Goal: Information Seeking & Learning: Learn about a topic

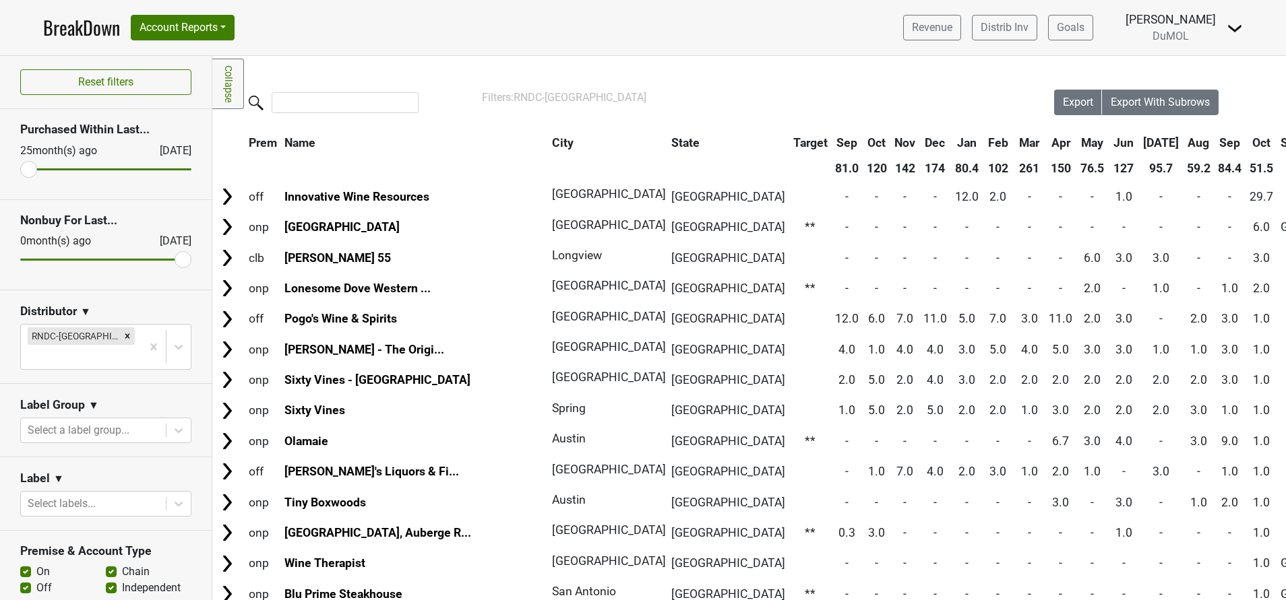
click at [75, 26] on link "BreakDown" at bounding box center [81, 27] width 77 height 28
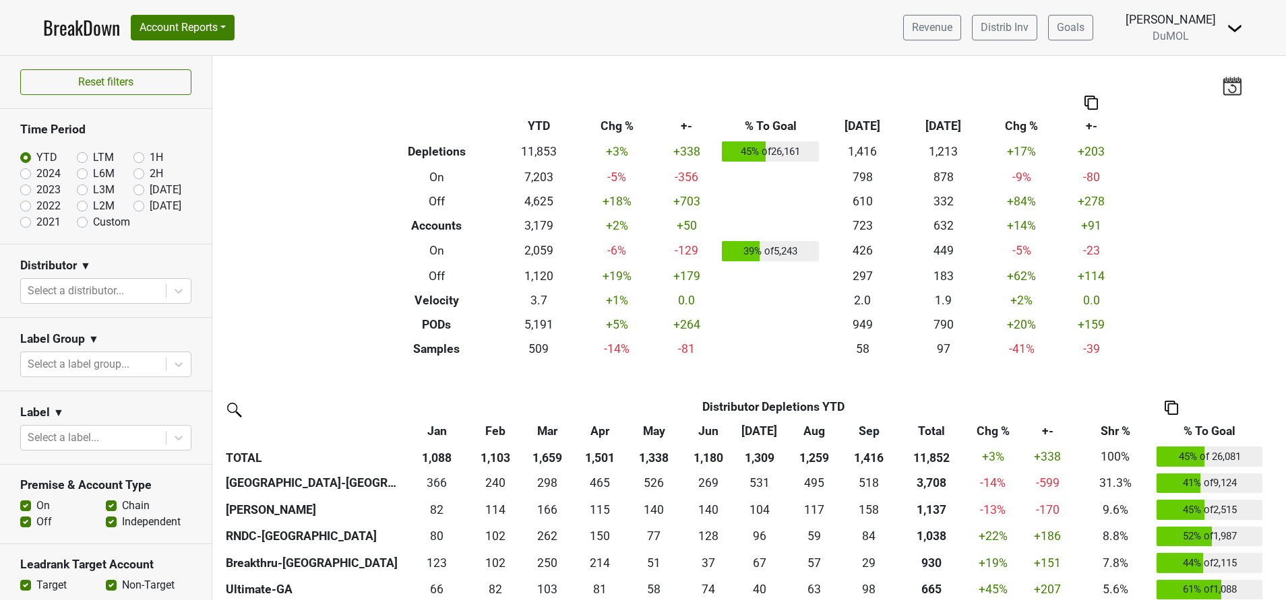
click at [1236, 31] on img at bounding box center [1234, 28] width 16 height 16
click at [1204, 71] on link "Open Leadrank" at bounding box center [1188, 76] width 106 height 22
click at [170, 284] on div at bounding box center [178, 291] width 24 height 24
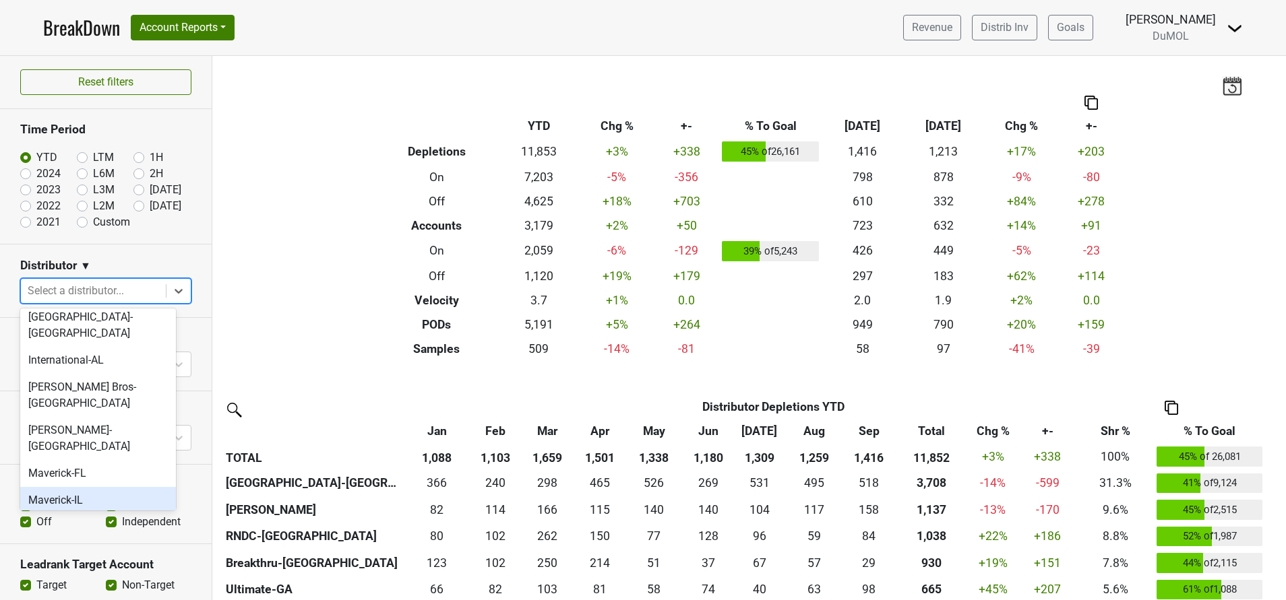
scroll to position [1286, 0]
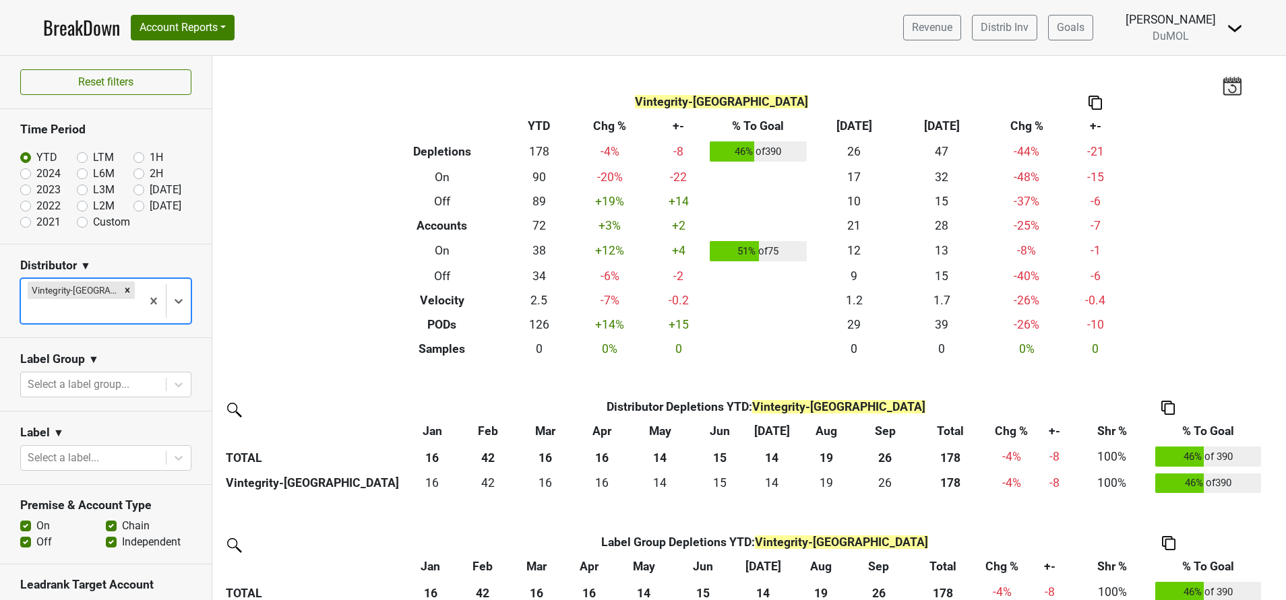
click at [36, 518] on label "On" at bounding box center [42, 526] width 13 height 16
click at [24, 518] on input "On" at bounding box center [25, 524] width 11 height 13
checkbox input "false"
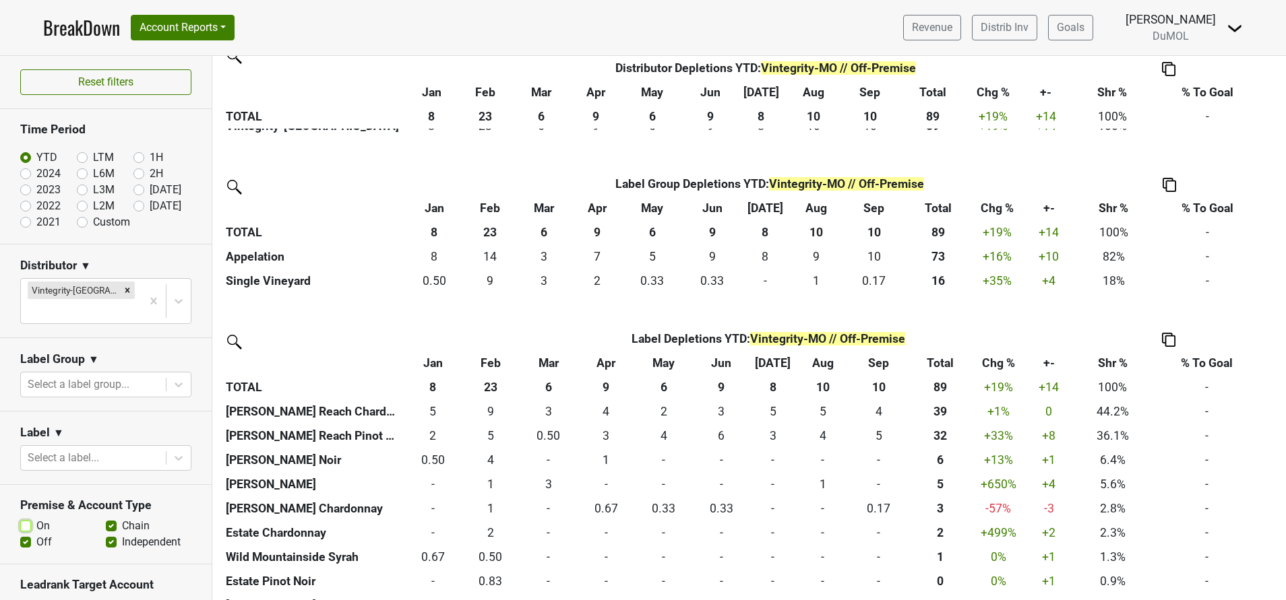
scroll to position [350, 0]
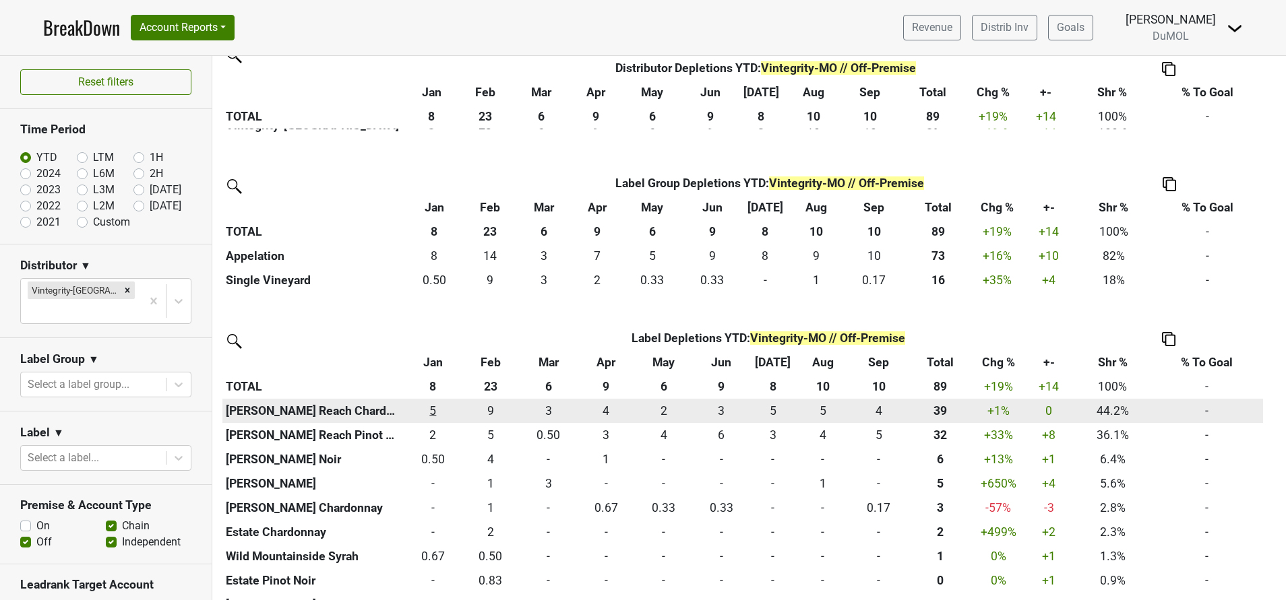
click at [439, 409] on div "4.834 5" at bounding box center [432, 411] width 51 height 18
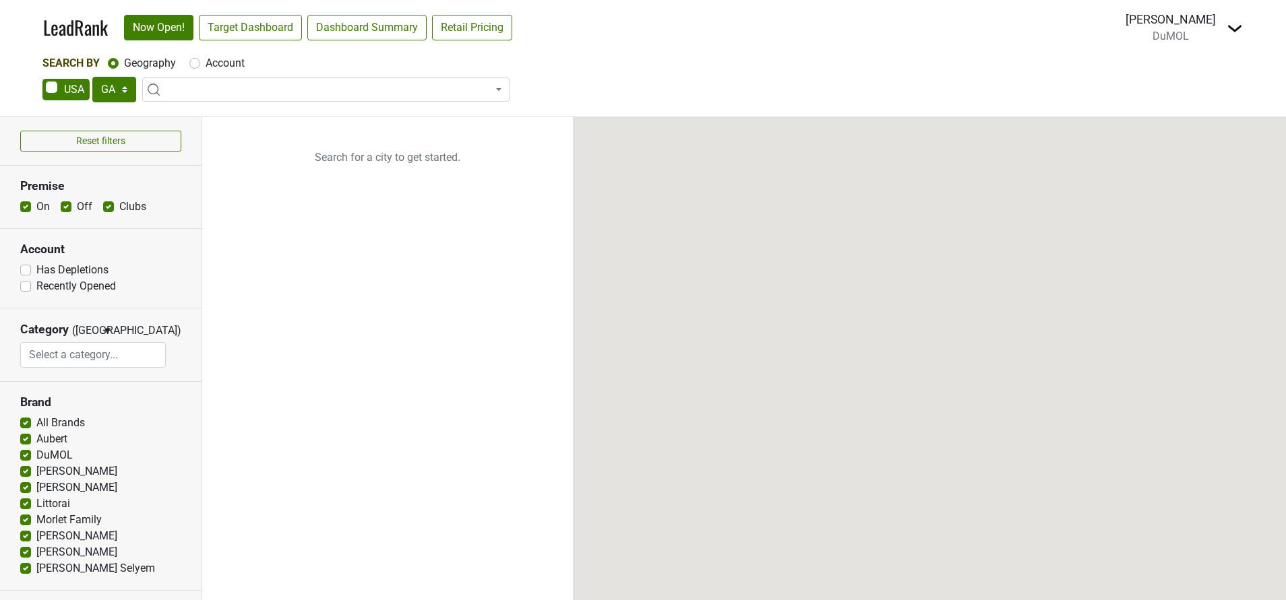
select select "GA"
select select
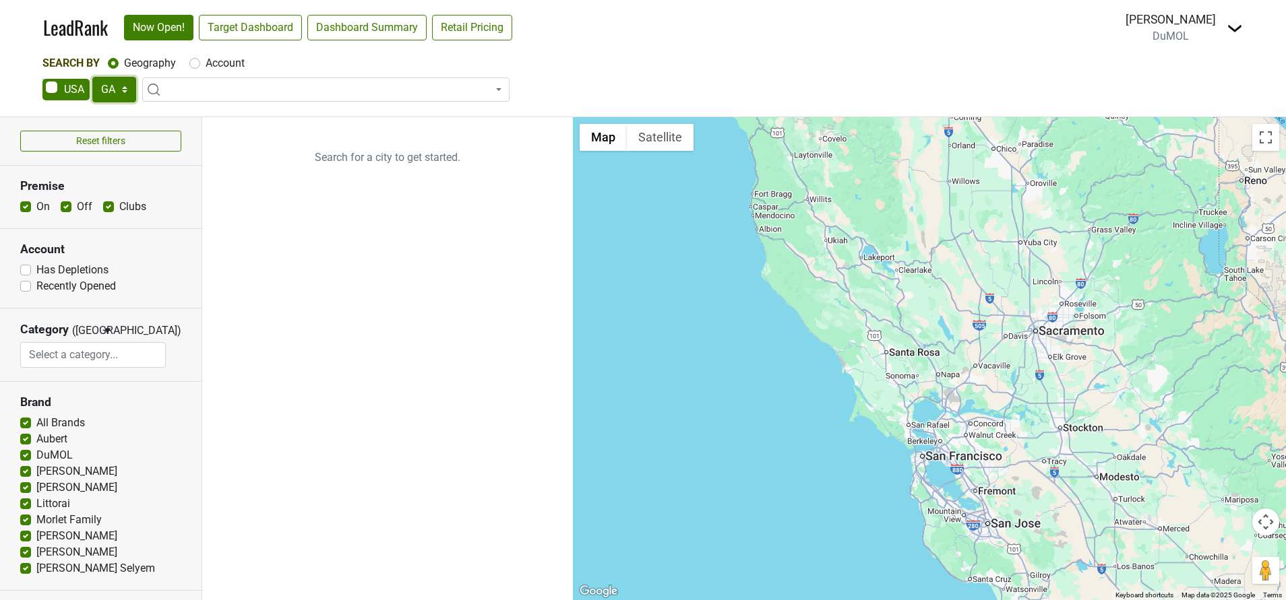
click at [125, 84] on select "AK AL AR AZ CA CO CT DC DE FL [GEOGRAPHIC_DATA] HI IA ID IL IN KS [GEOGRAPHIC_D…" at bounding box center [114, 90] width 44 height 26
select select "[GEOGRAPHIC_DATA]"
click at [92, 77] on select "AK AL AR AZ CA CO CT DC DE FL [GEOGRAPHIC_DATA] HI IA ID IL IN KS [GEOGRAPHIC_D…" at bounding box center [114, 90] width 44 height 26
click at [205, 63] on label "Account" at bounding box center [224, 63] width 39 height 16
click at [193, 63] on input "Account" at bounding box center [194, 61] width 11 height 13
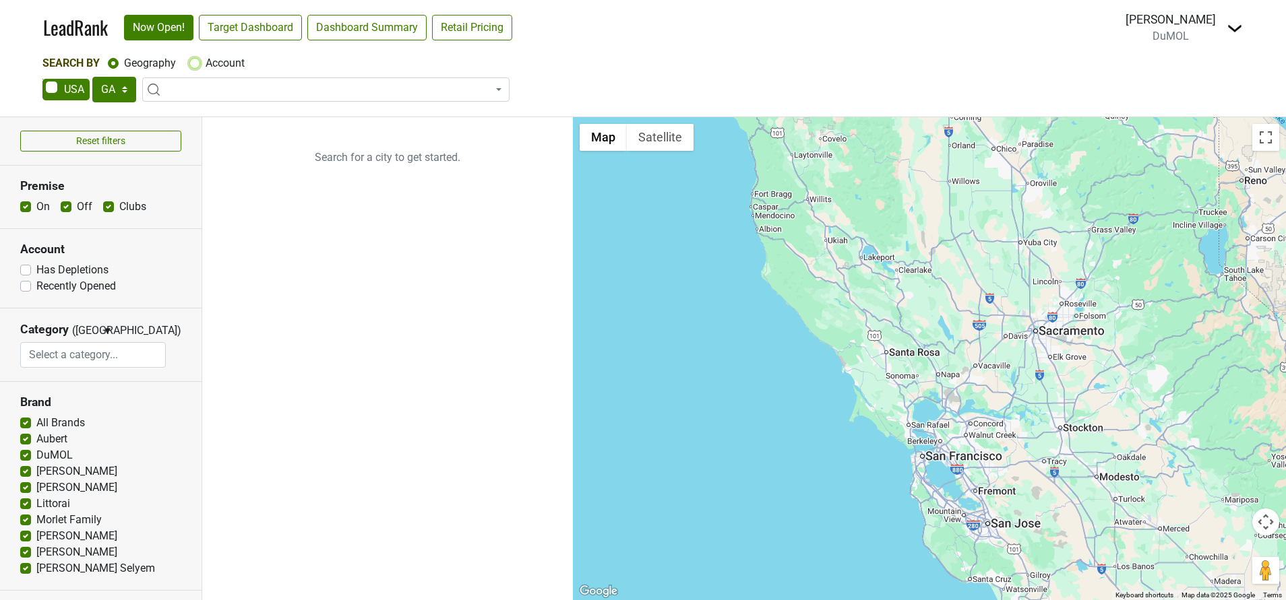
radio input "true"
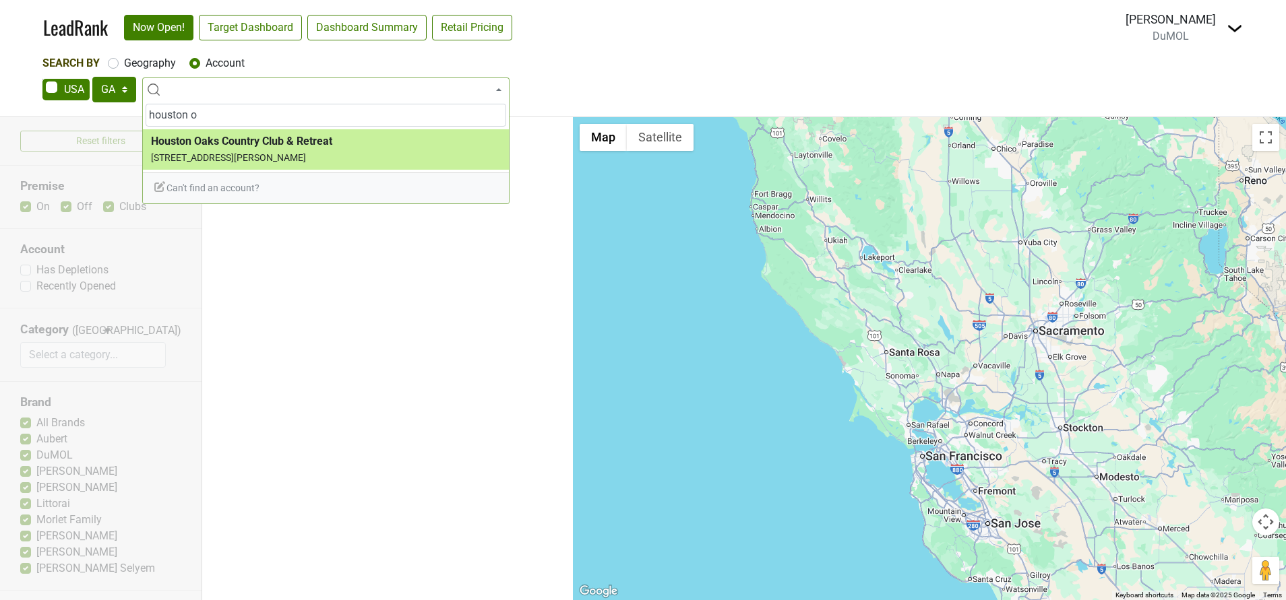
type input "houston o"
select select "4984"
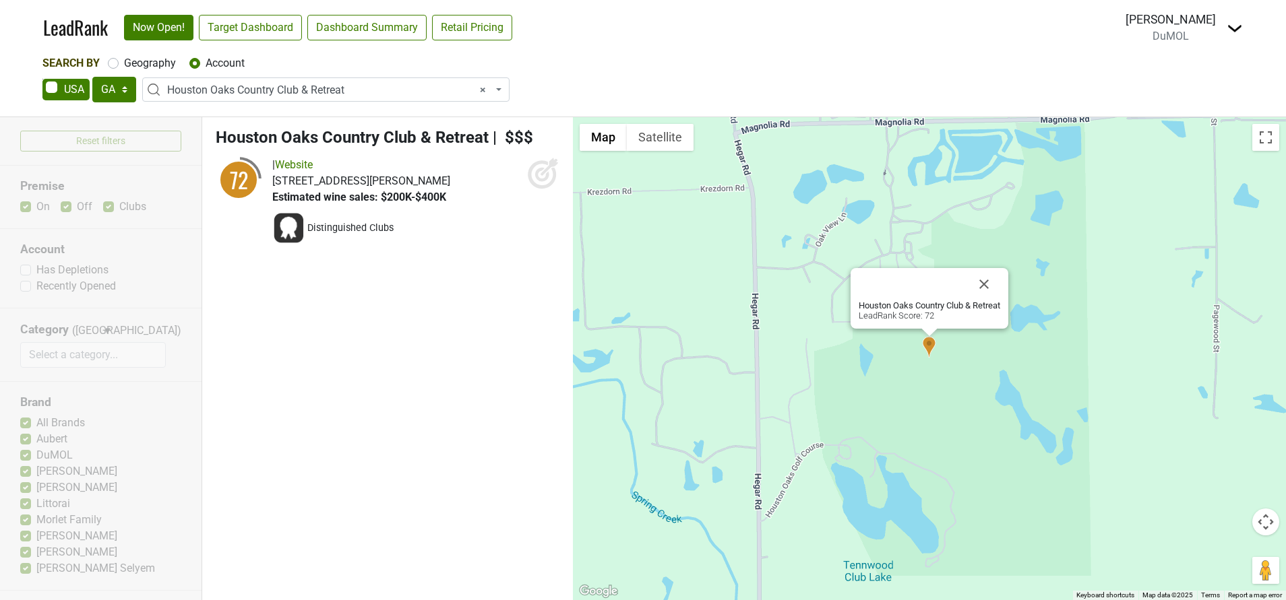
click at [548, 179] on icon at bounding box center [543, 173] width 32 height 32
click at [84, 24] on link "LeadRank" at bounding box center [75, 27] width 65 height 28
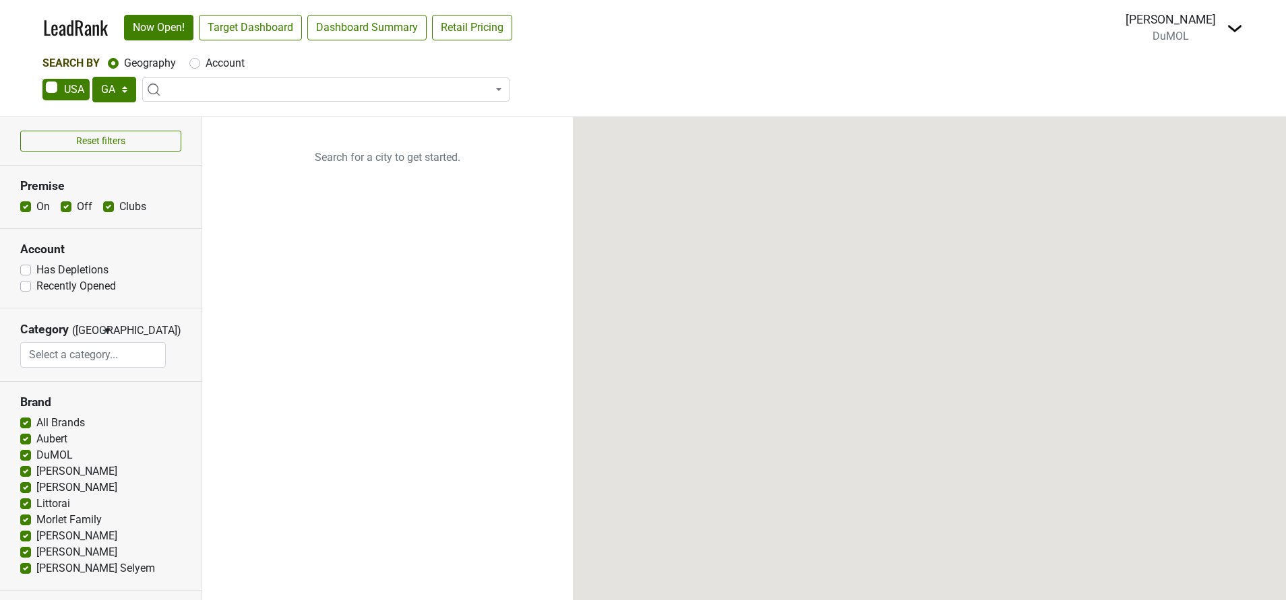
select select "GA"
select select
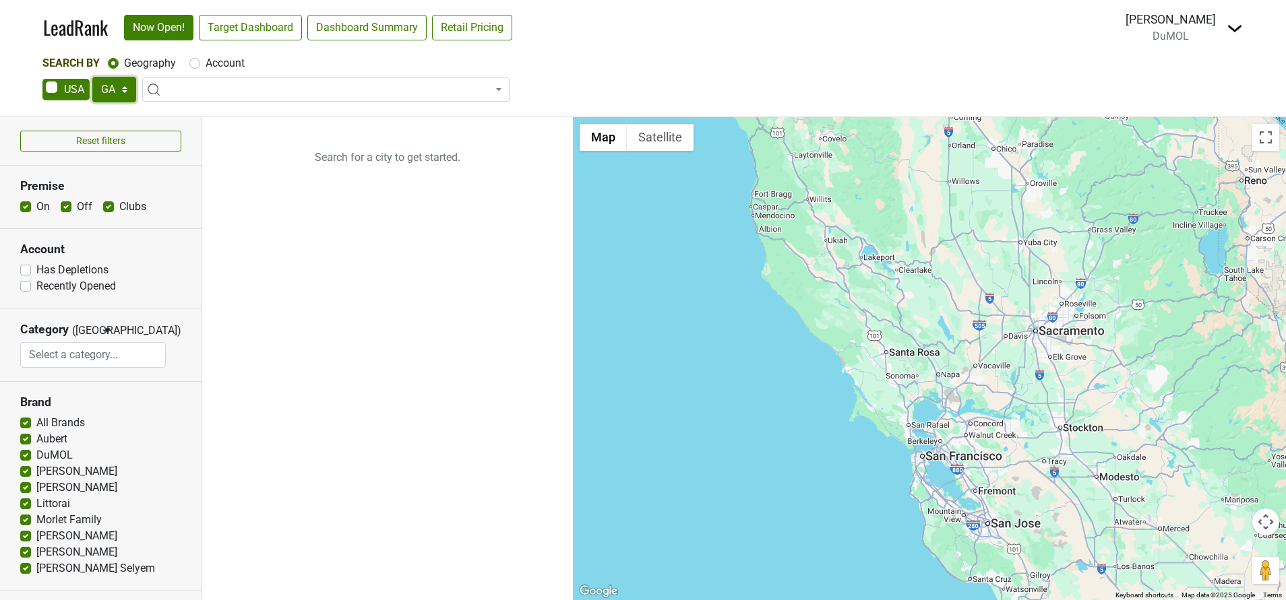
click at [115, 88] on select "AK AL AR AZ CA CO CT DC DE FL [GEOGRAPHIC_DATA] HI IA ID IL IN KS [GEOGRAPHIC_D…" at bounding box center [114, 90] width 44 height 26
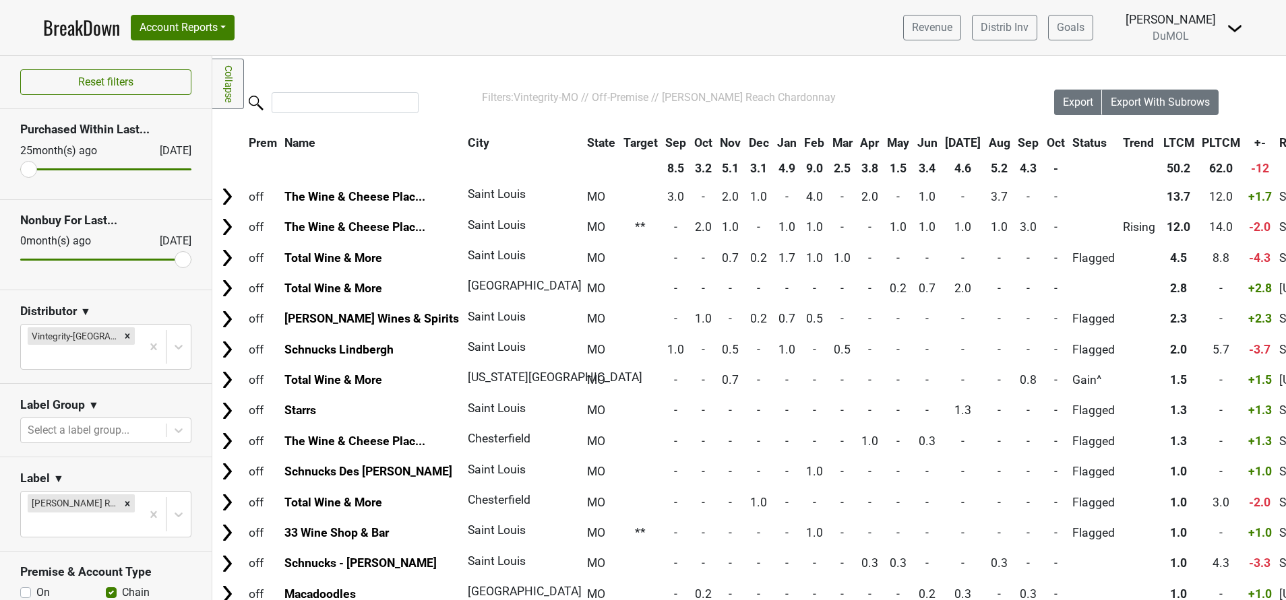
click at [464, 139] on th "City" at bounding box center [519, 143] width 111 height 24
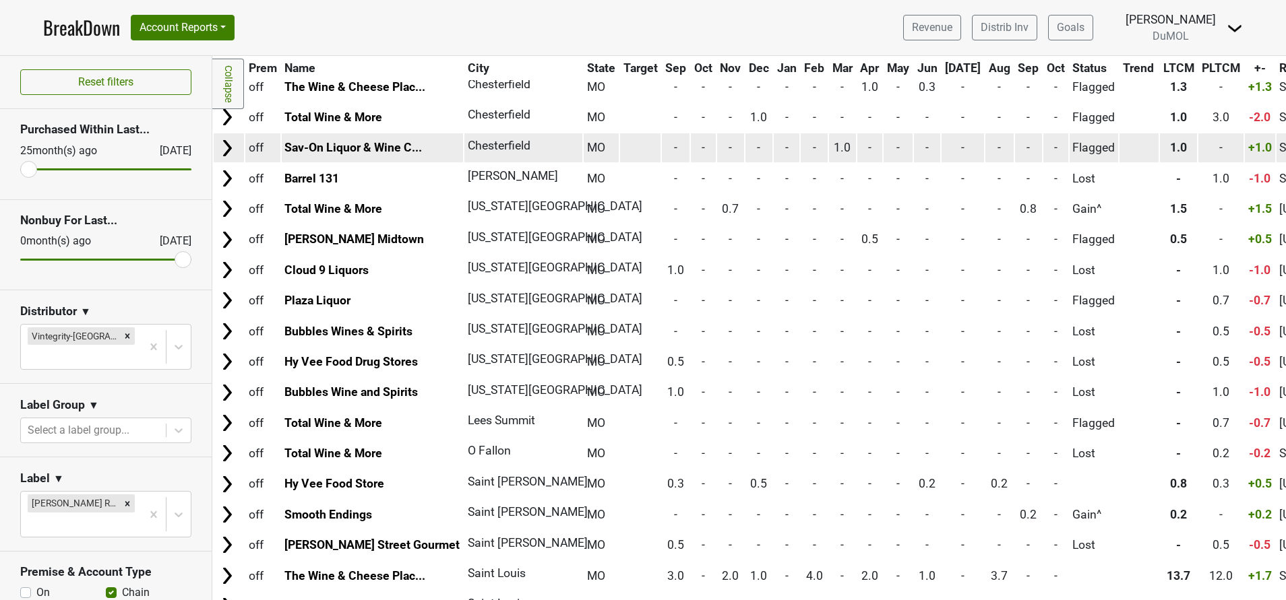
scroll to position [167, 0]
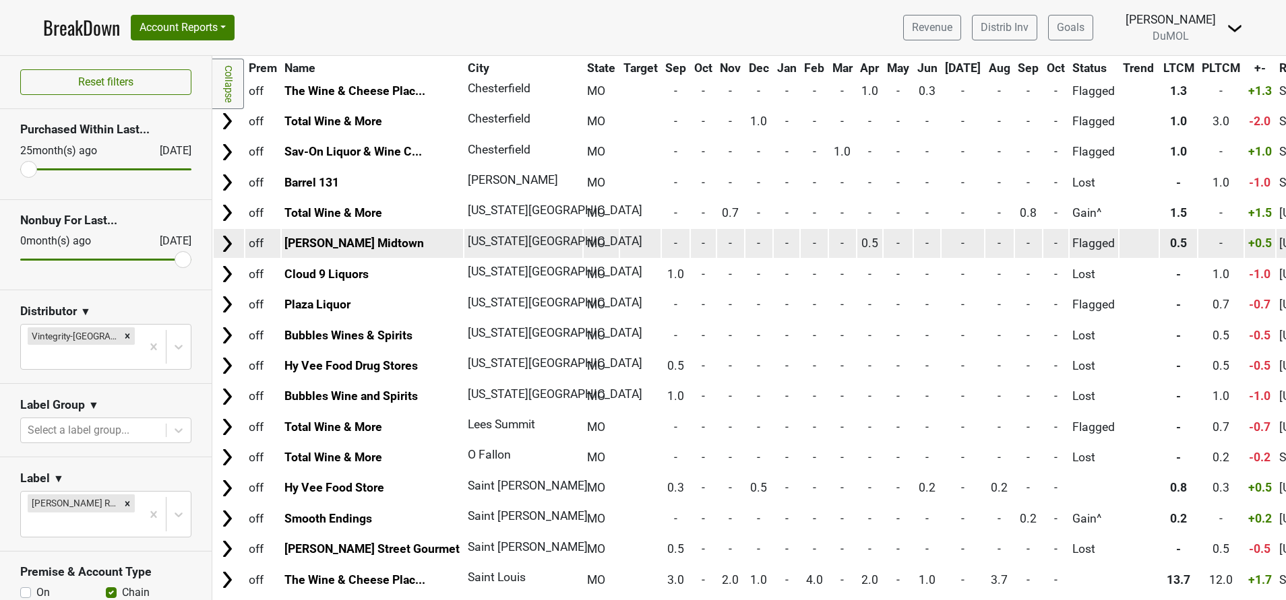
click at [224, 249] on img at bounding box center [227, 244] width 20 height 20
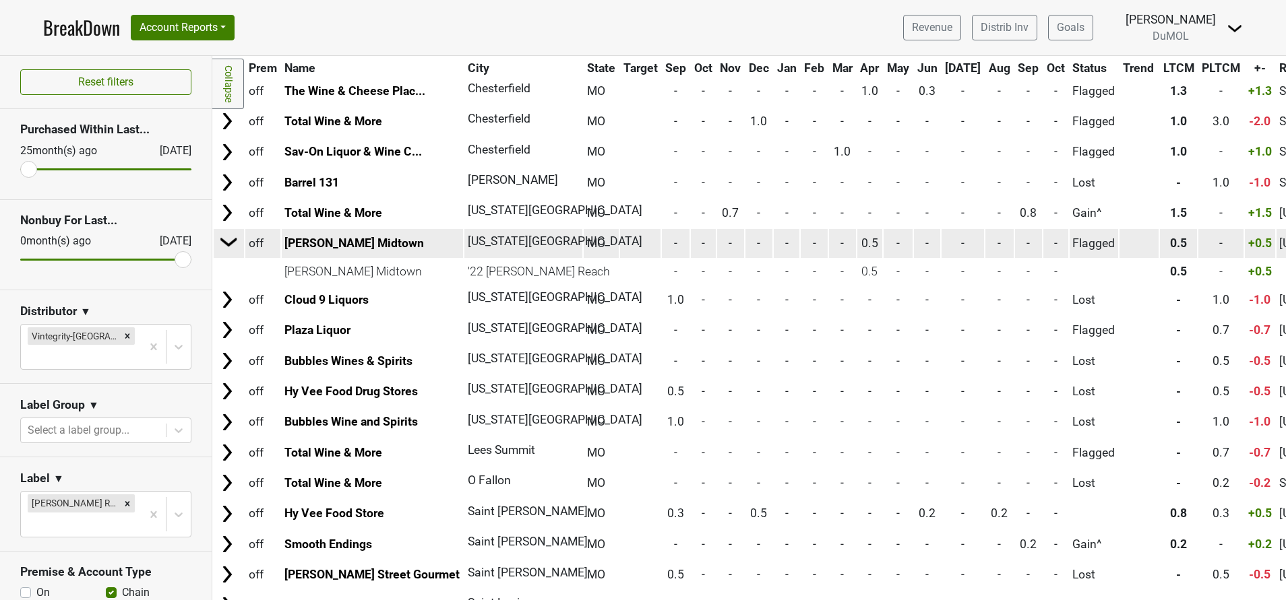
click at [224, 249] on img at bounding box center [229, 242] width 20 height 20
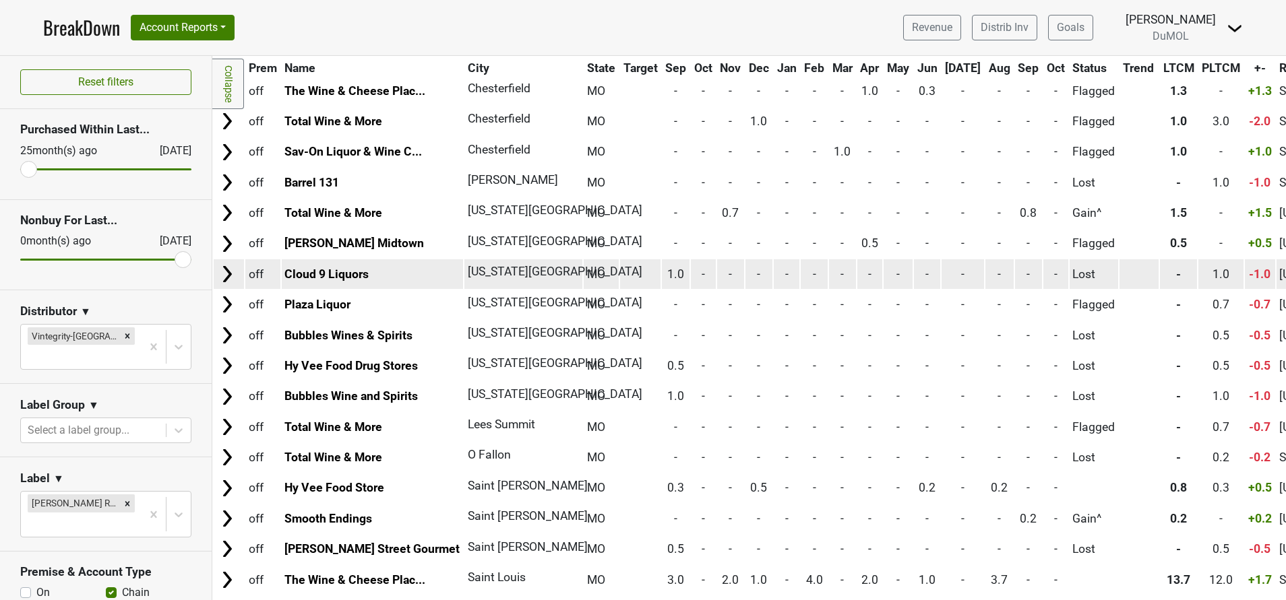
click at [228, 279] on img at bounding box center [227, 274] width 20 height 20
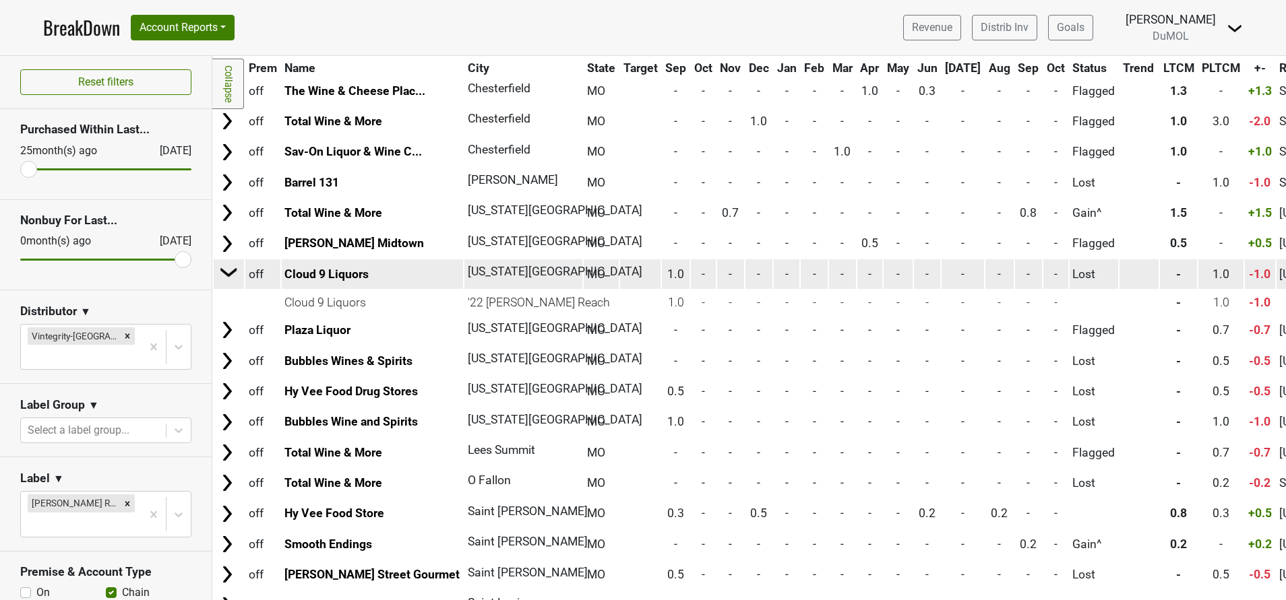
click at [228, 279] on img at bounding box center [229, 272] width 20 height 20
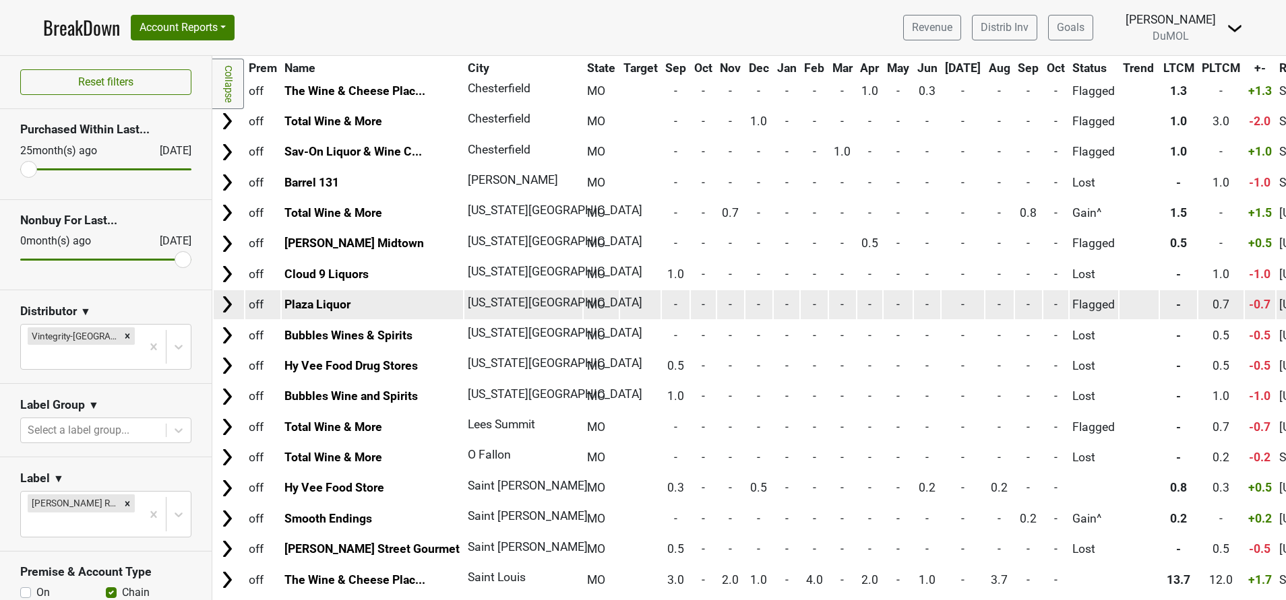
click at [228, 305] on img at bounding box center [227, 304] width 20 height 20
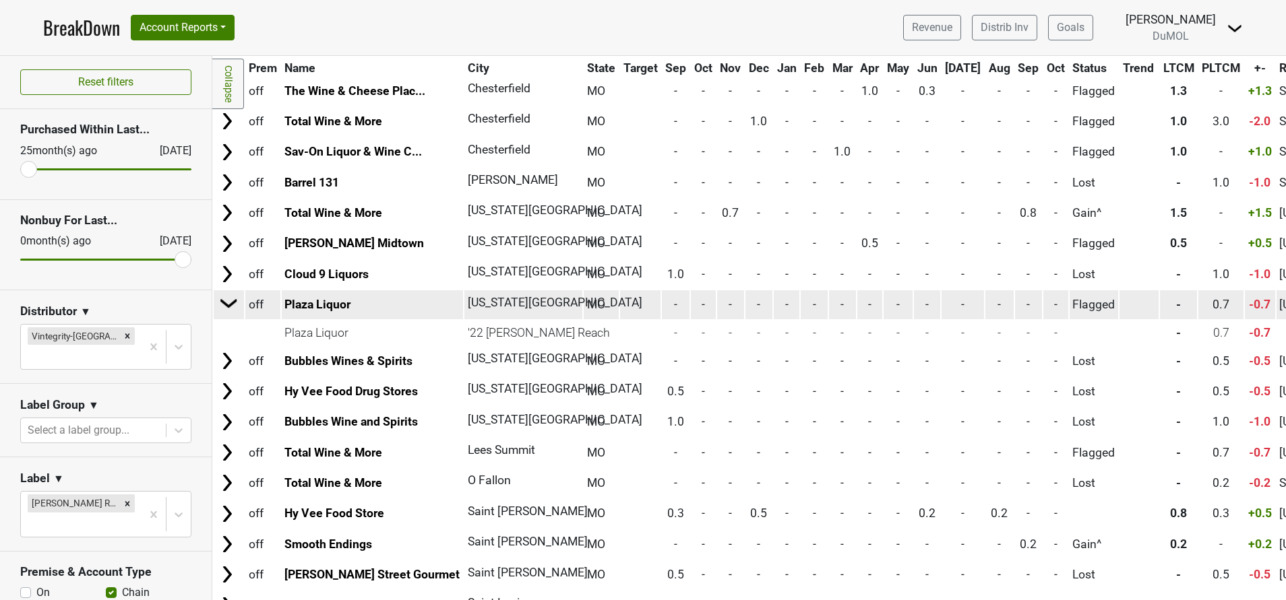
click at [228, 305] on img at bounding box center [229, 303] width 20 height 20
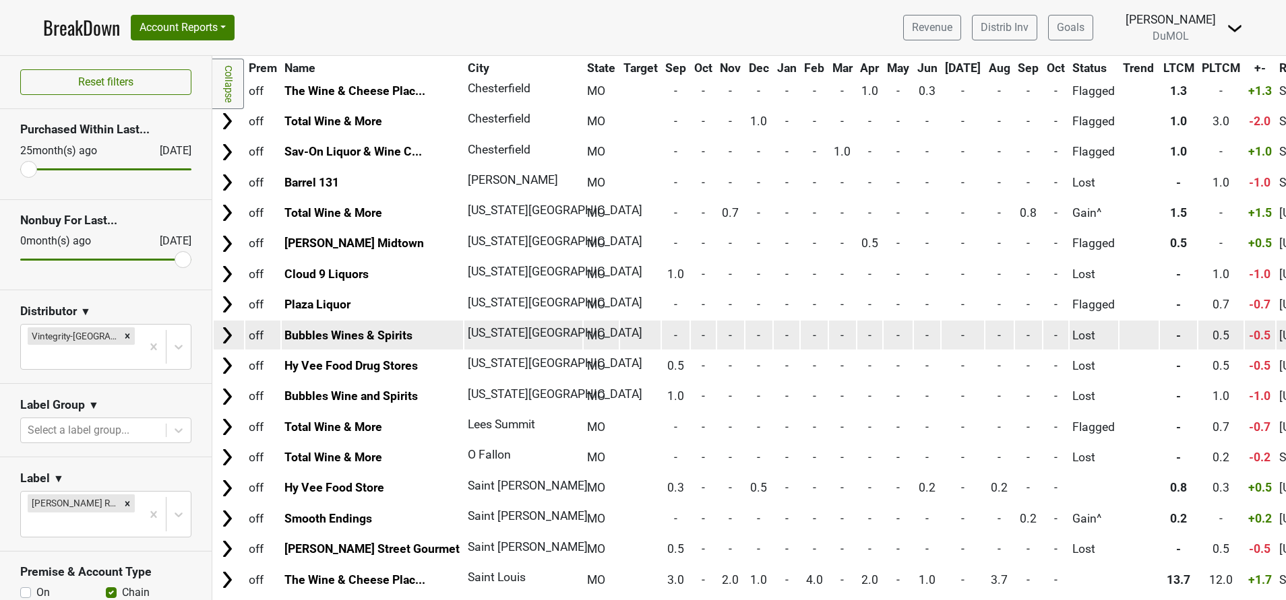
click at [228, 335] on img at bounding box center [227, 335] width 20 height 20
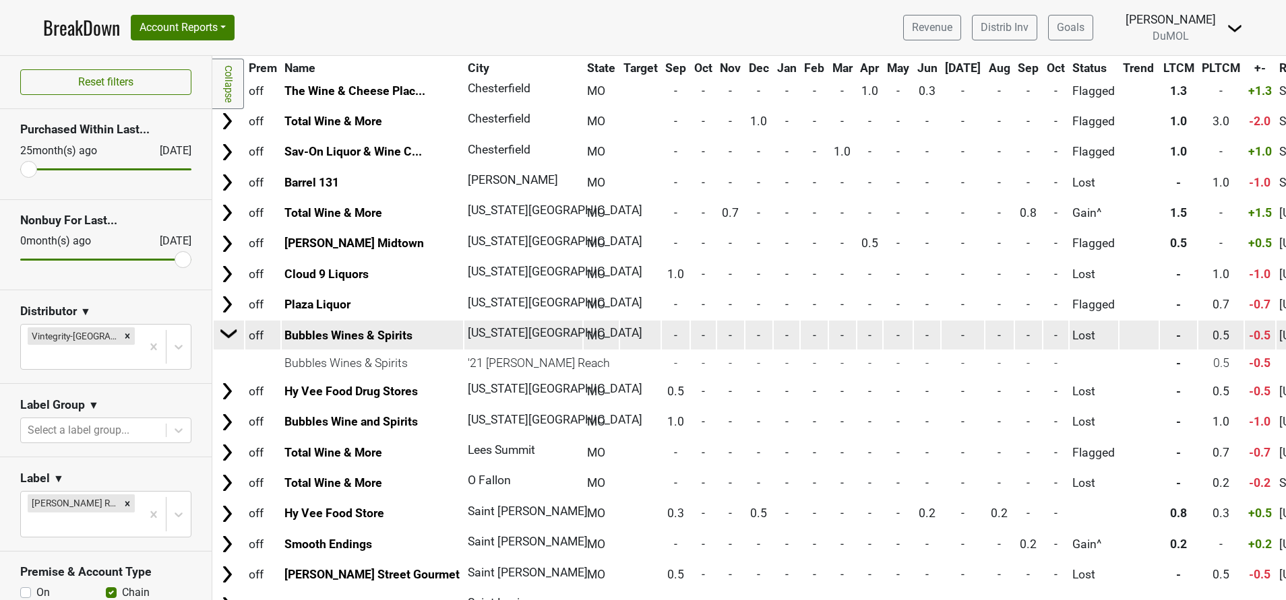
click at [228, 335] on img at bounding box center [229, 333] width 20 height 20
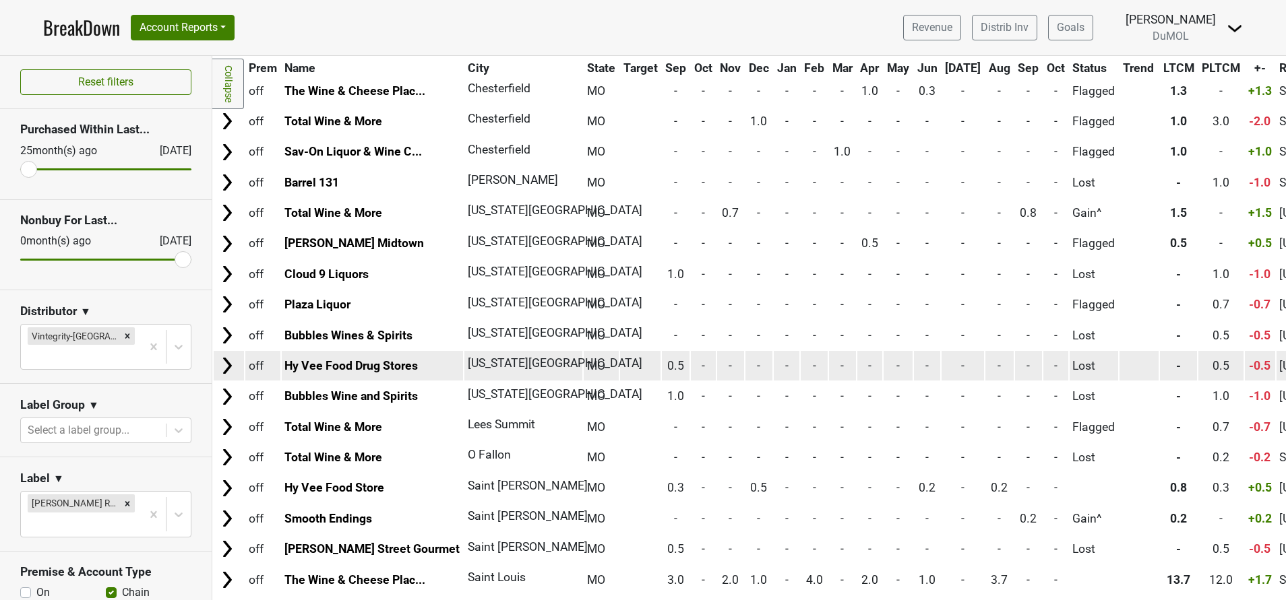
click at [228, 369] on img at bounding box center [227, 366] width 20 height 20
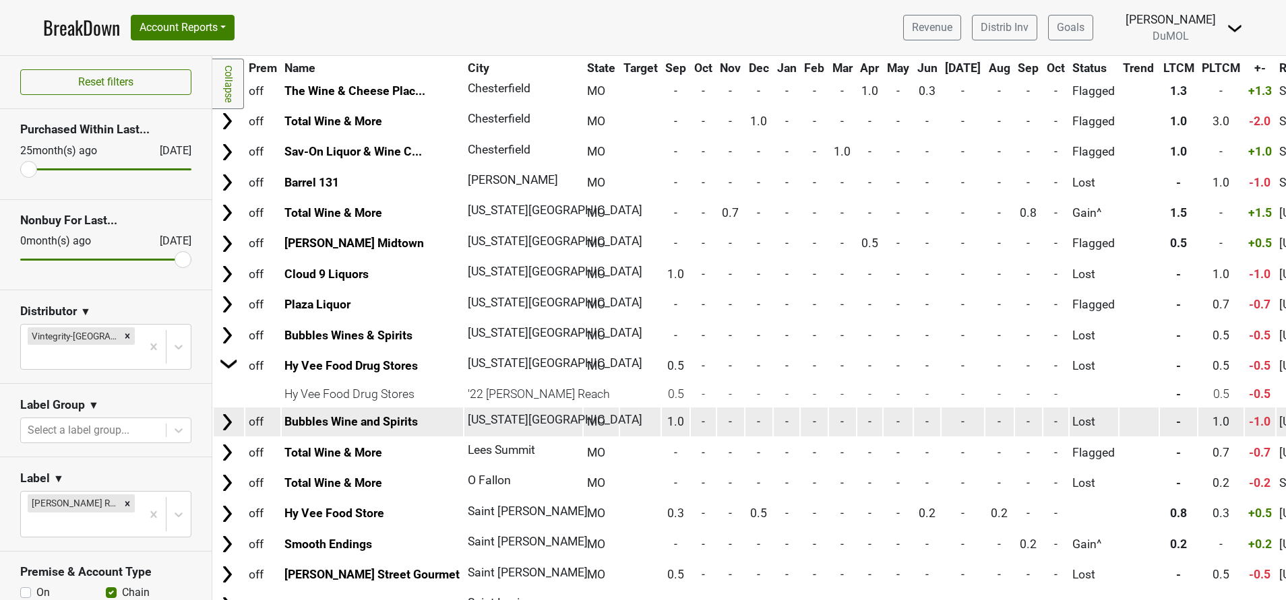
click at [222, 428] on img at bounding box center [227, 422] width 20 height 20
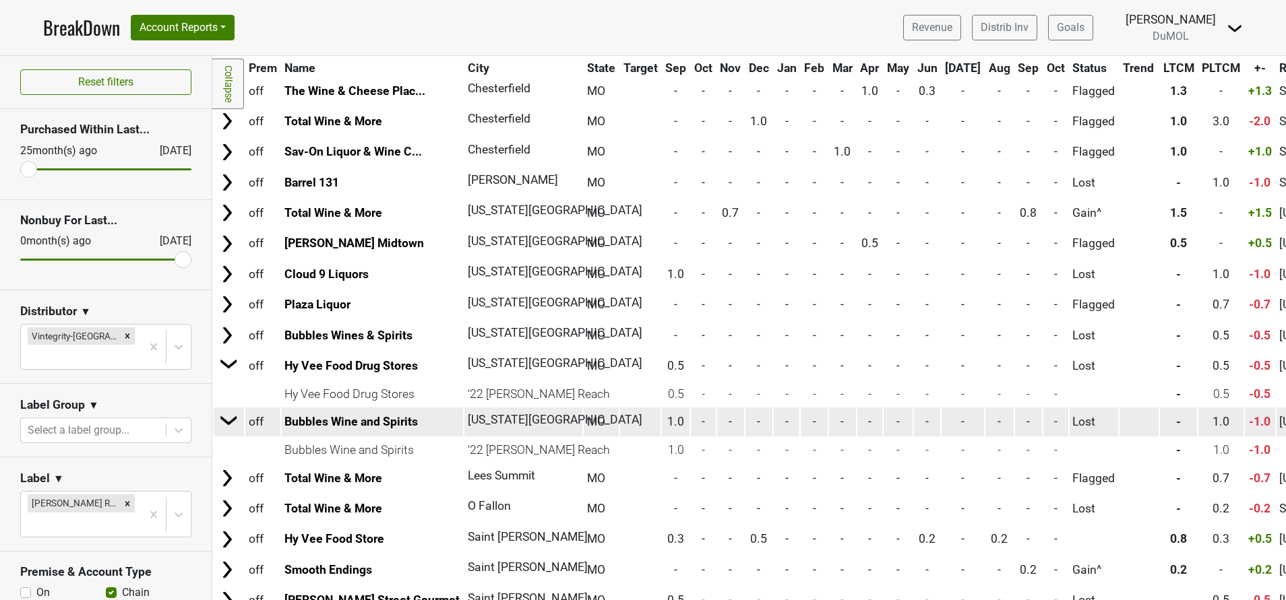
click at [227, 432] on td at bounding box center [228, 422] width 29 height 30
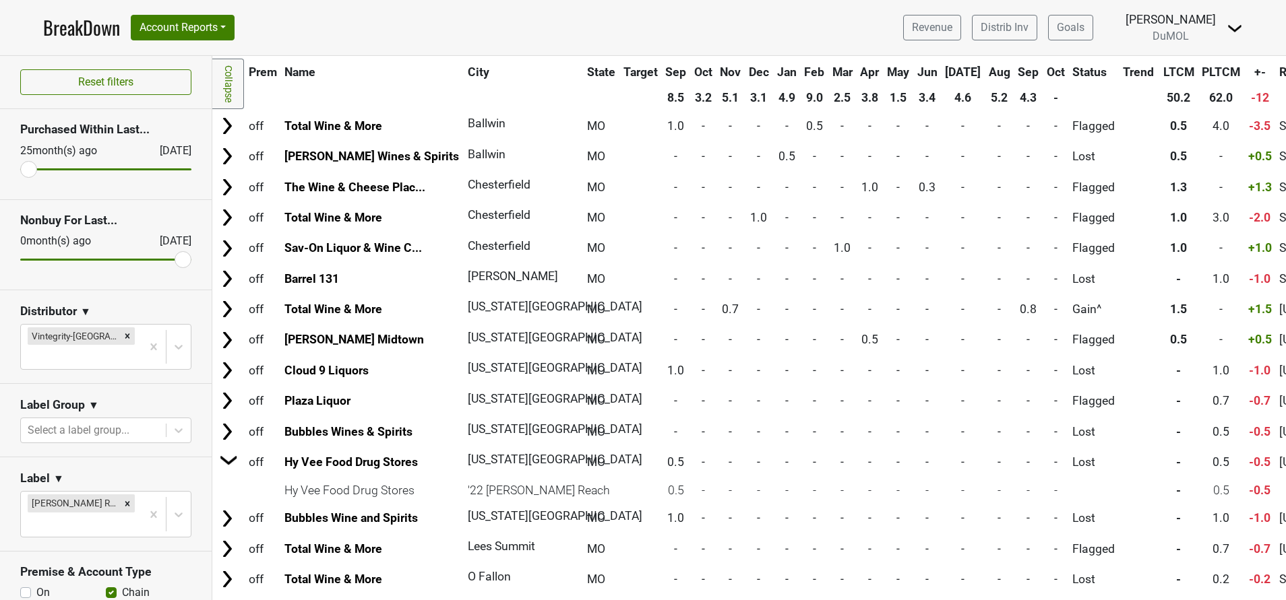
scroll to position [0, 0]
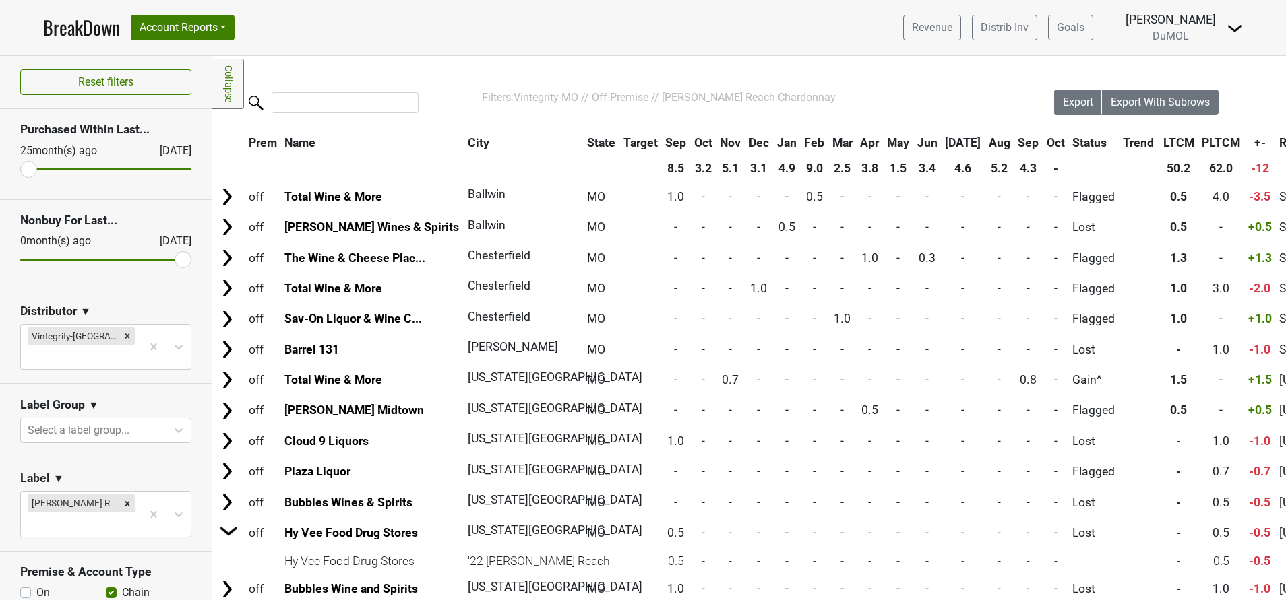
click at [800, 166] on th "9.0" at bounding box center [813, 168] width 27 height 24
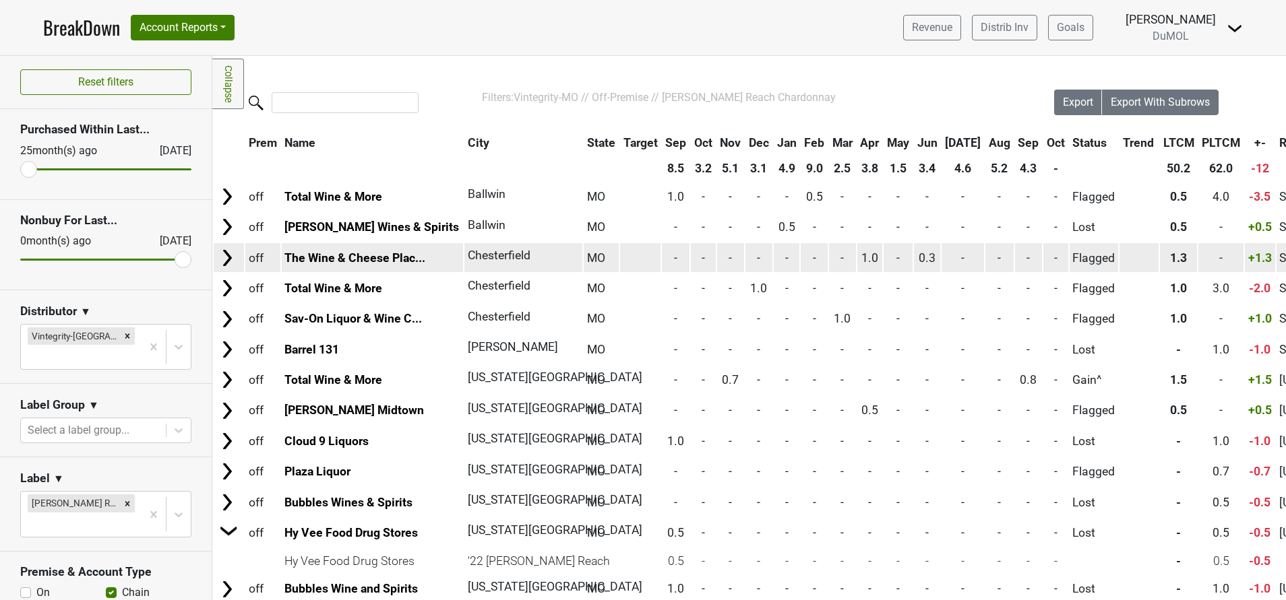
scroll to position [46, 0]
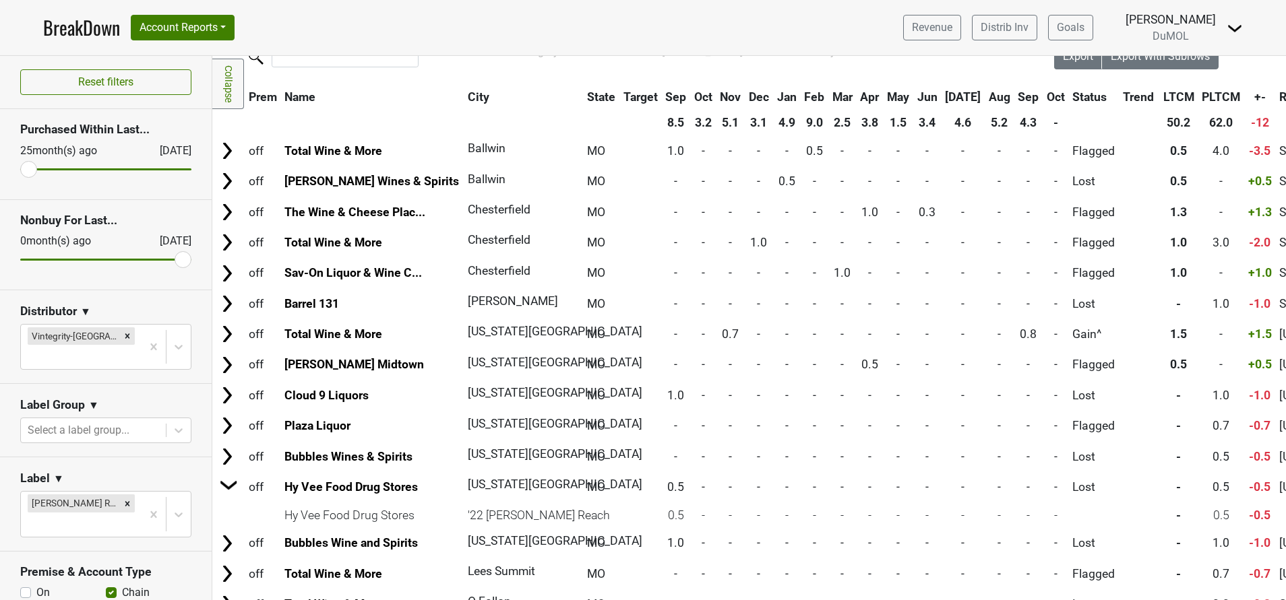
click at [800, 92] on th "Feb" at bounding box center [813, 97] width 27 height 24
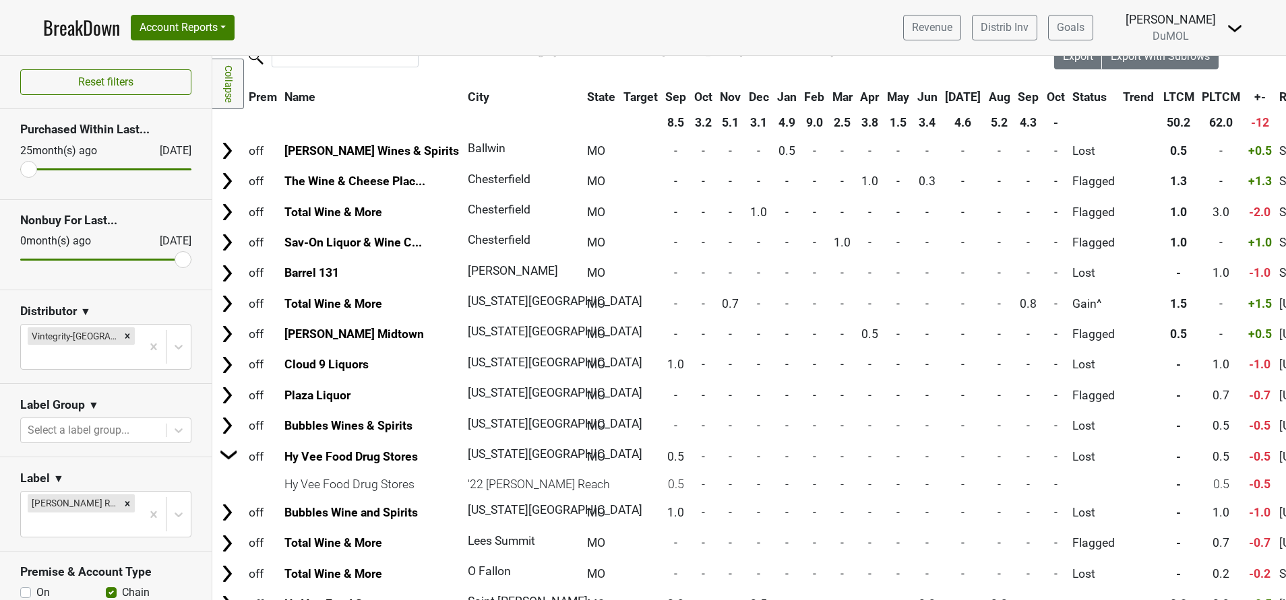
click at [800, 92] on th "Feb" at bounding box center [813, 97] width 27 height 24
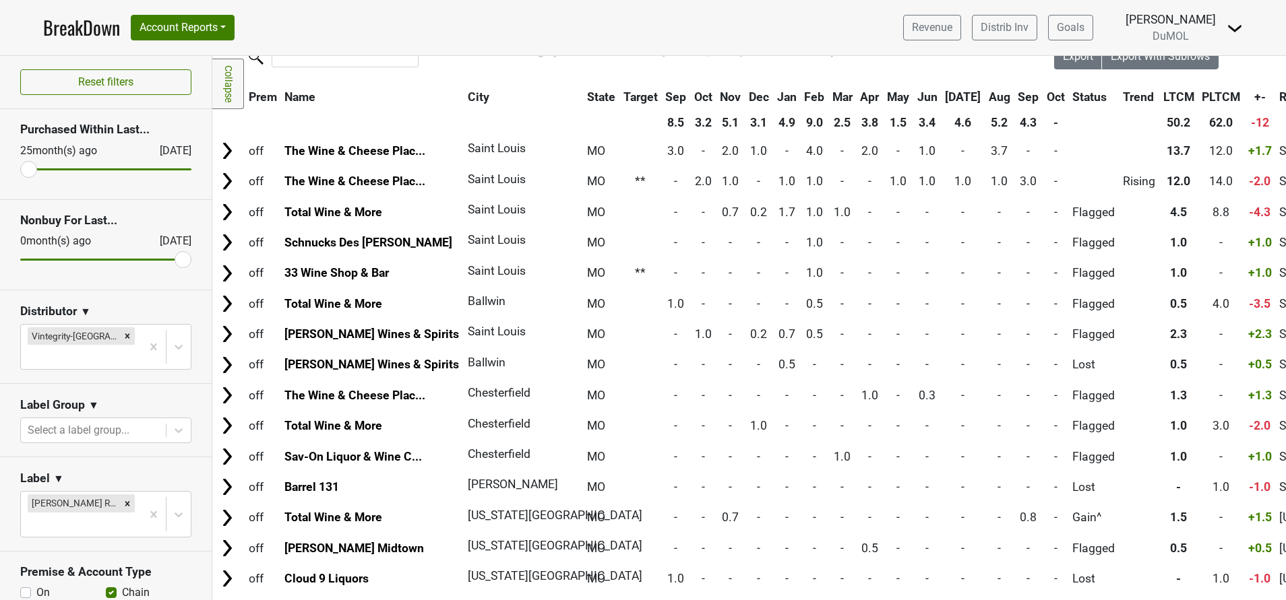
click at [662, 94] on th "Sep" at bounding box center [676, 97] width 28 height 24
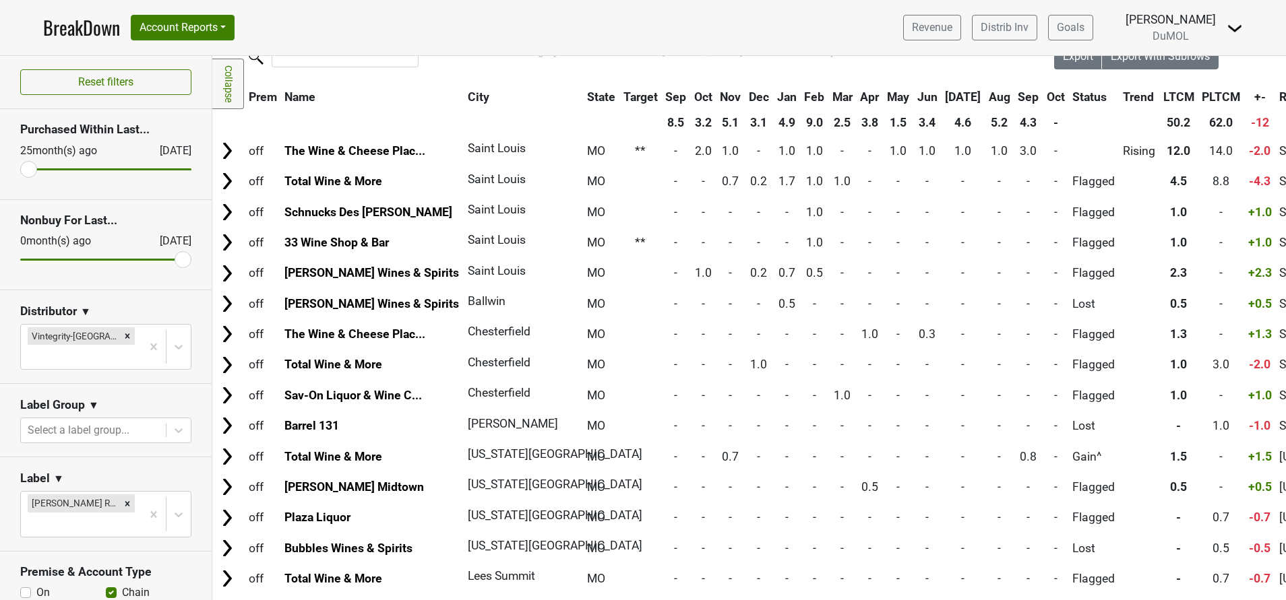
click at [662, 94] on th "Sep" at bounding box center [676, 97] width 28 height 24
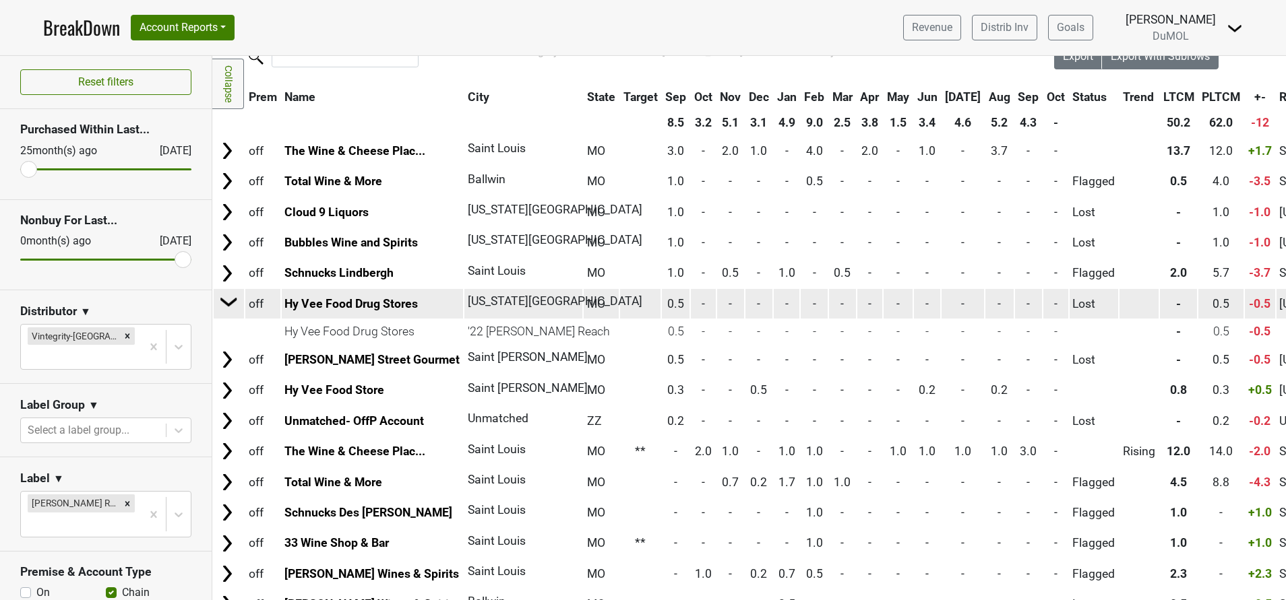
click at [226, 298] on img at bounding box center [229, 302] width 20 height 20
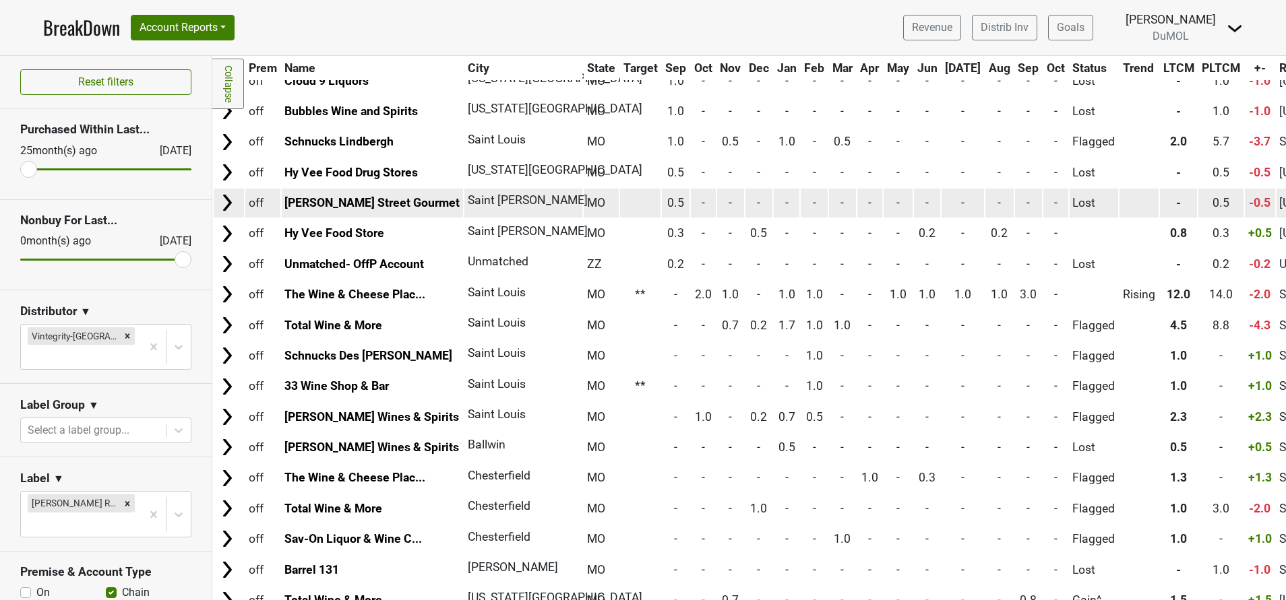
scroll to position [185, 0]
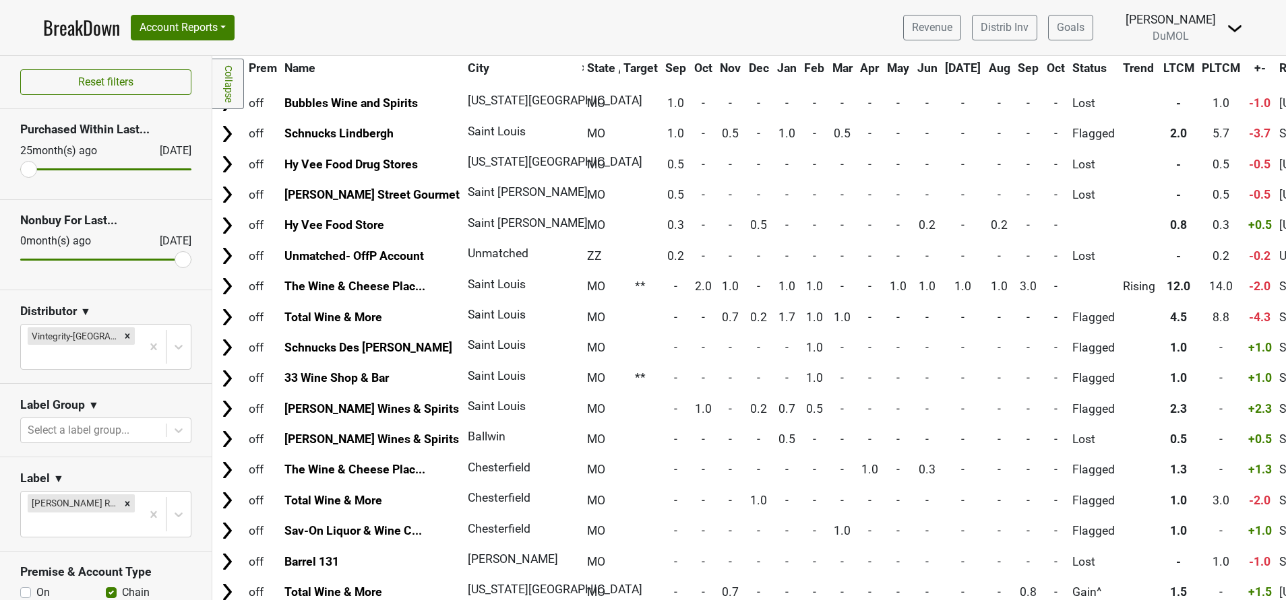
click at [36, 585] on label "On" at bounding box center [42, 593] width 13 height 16
click at [20, 585] on input "On" at bounding box center [25, 591] width 11 height 13
checkbox input "true"
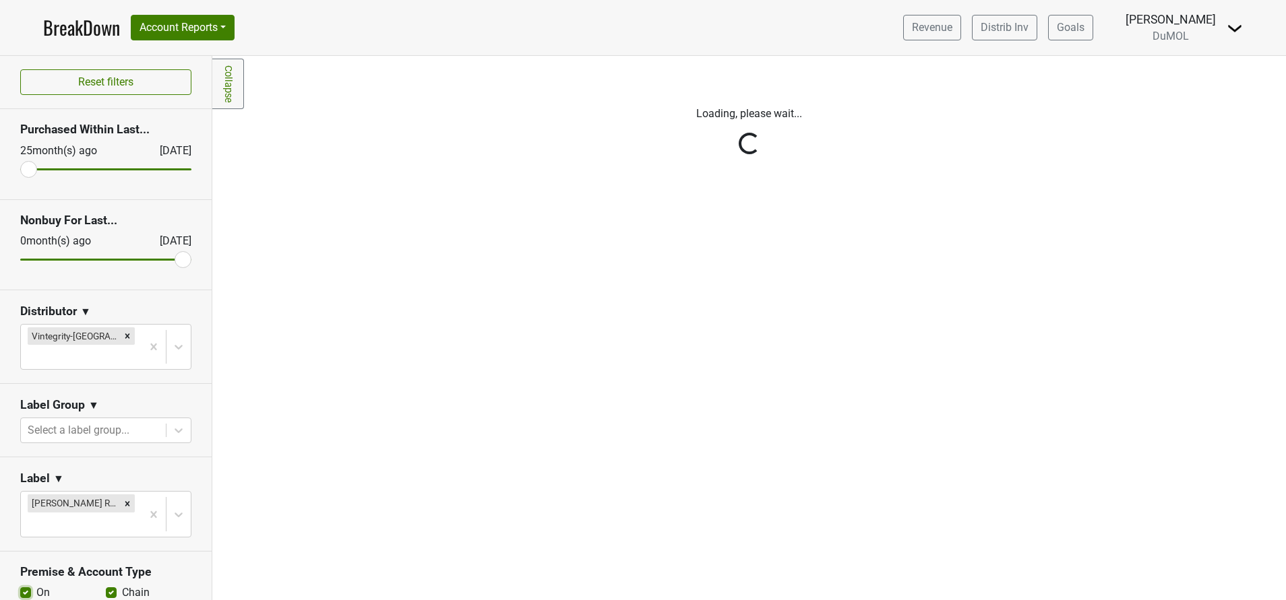
scroll to position [0, 0]
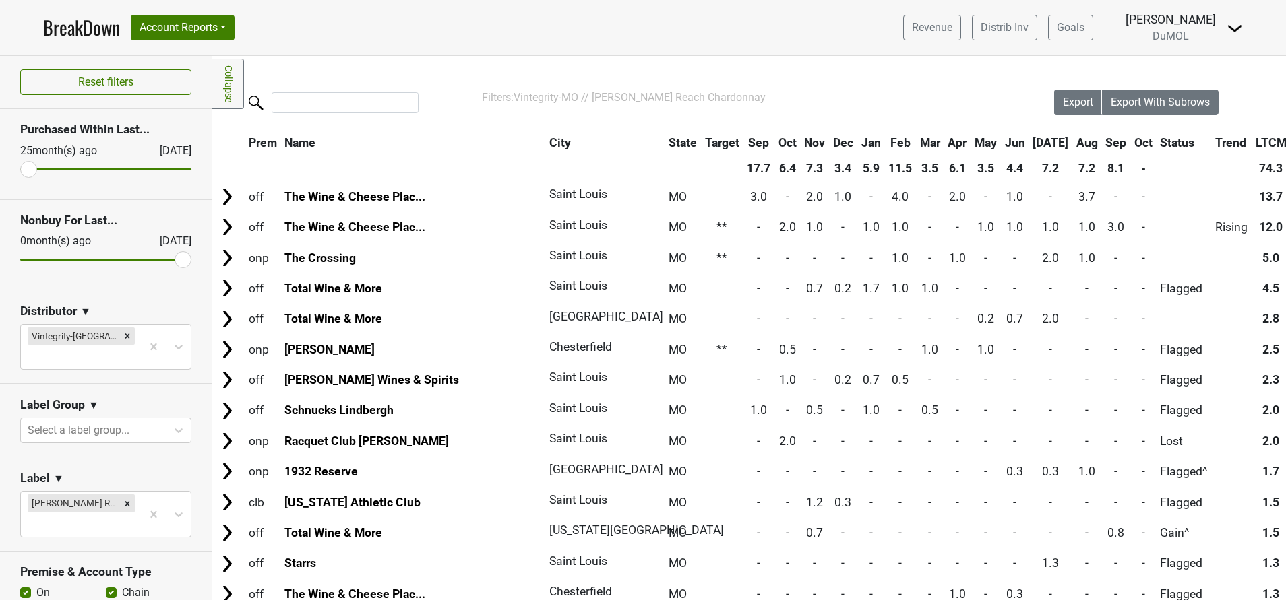
click at [546, 143] on th "City" at bounding box center [601, 143] width 111 height 24
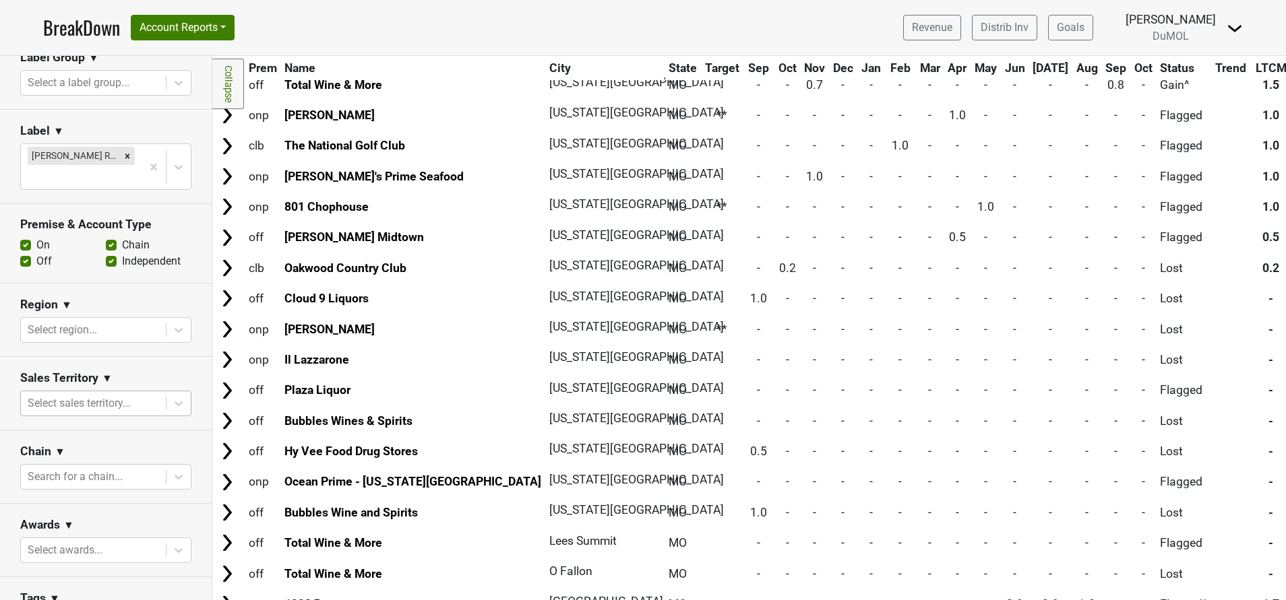
scroll to position [149, 0]
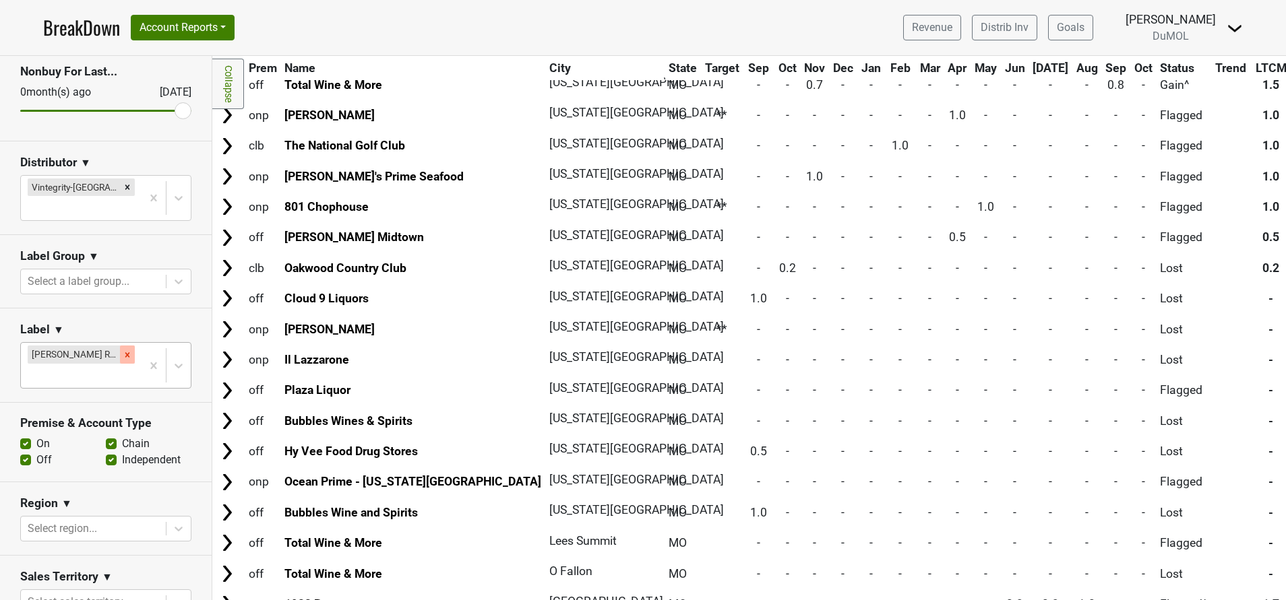
click at [123, 350] on icon "Remove Wester Reach Chardonnay" at bounding box center [127, 354] width 9 height 9
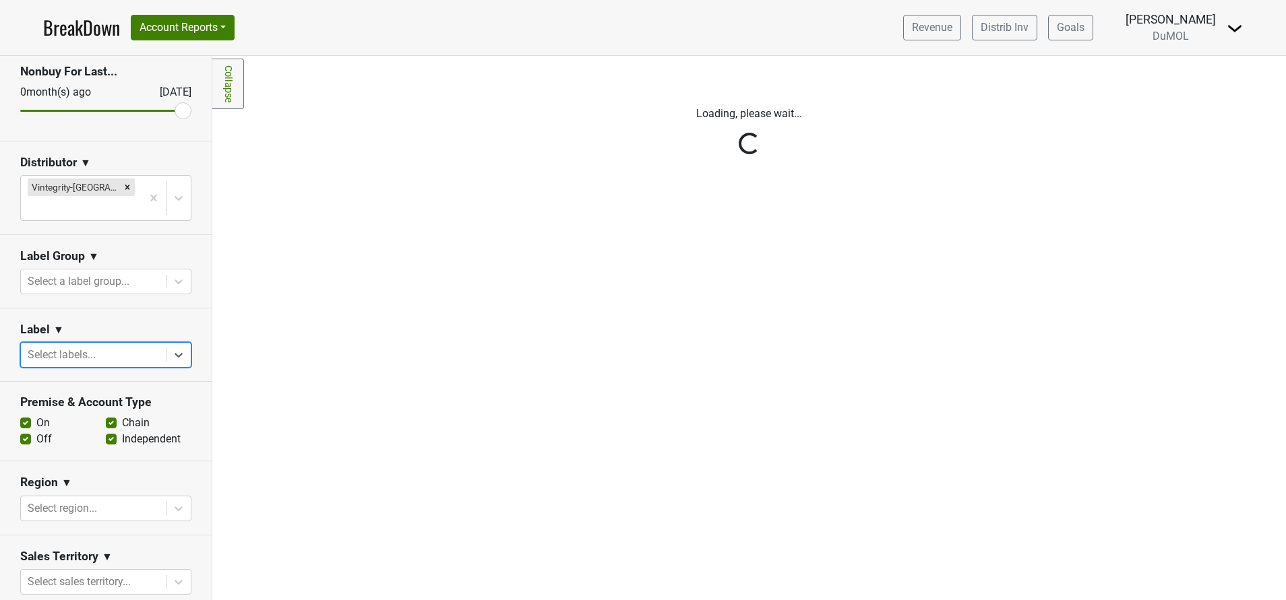
scroll to position [0, 0]
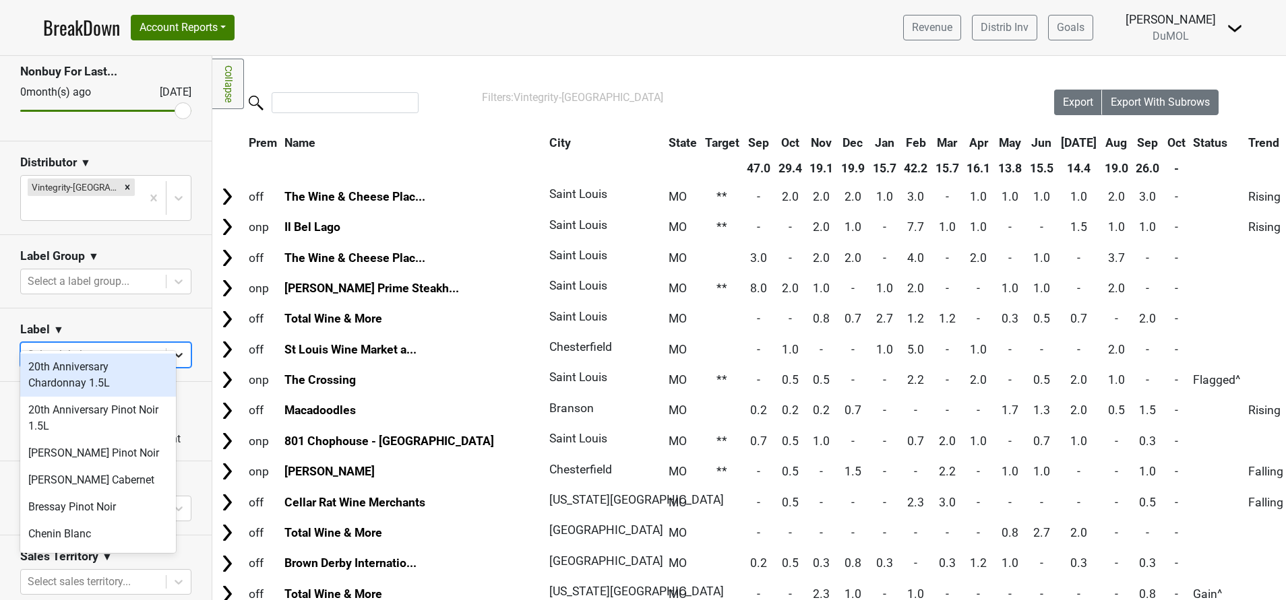
click at [172, 348] on icon at bounding box center [178, 354] width 13 height 13
type input "west"
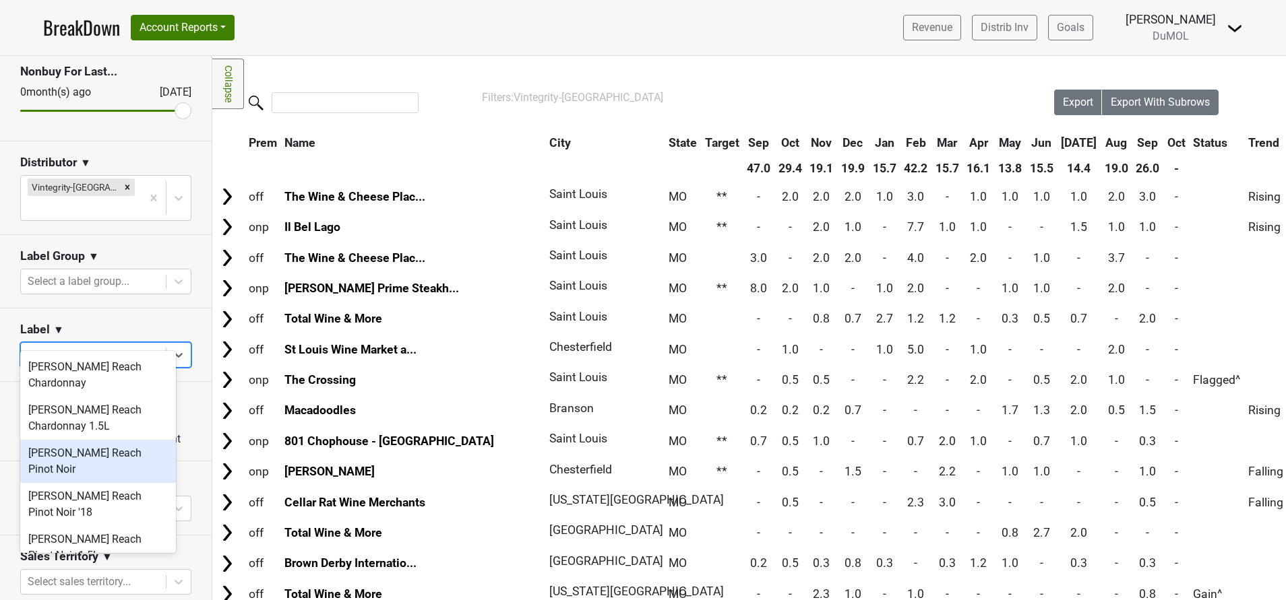
click at [133, 447] on div "Wester Reach Pinot Noir" at bounding box center [98, 461] width 156 height 43
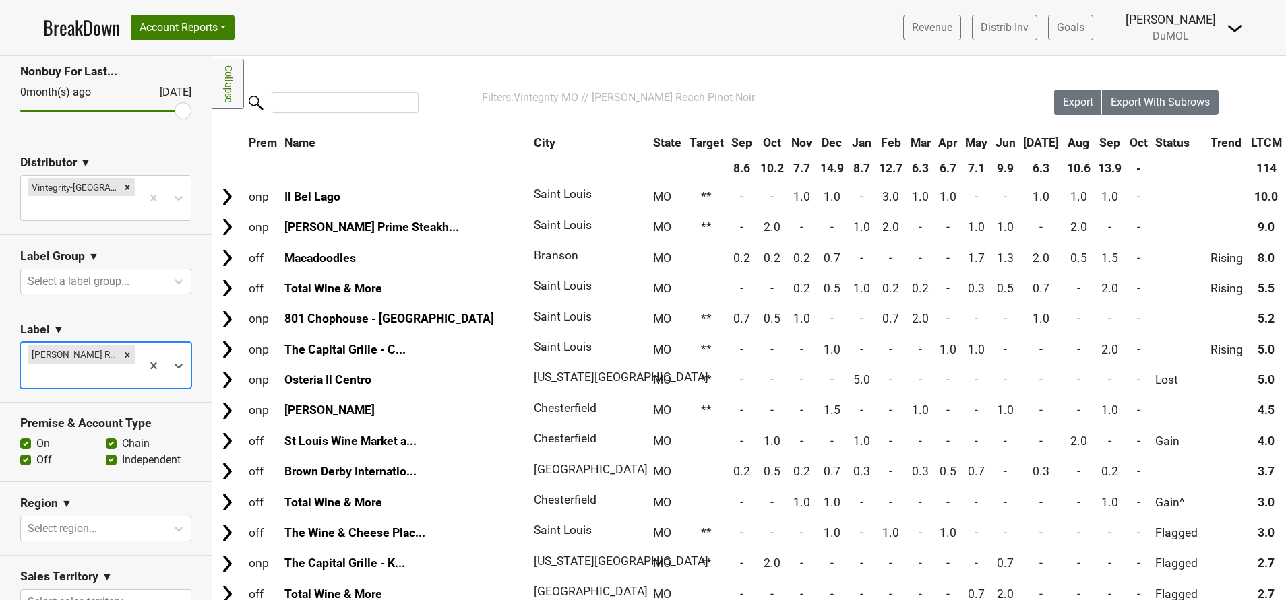
click at [530, 144] on th "City" at bounding box center [585, 143] width 111 height 24
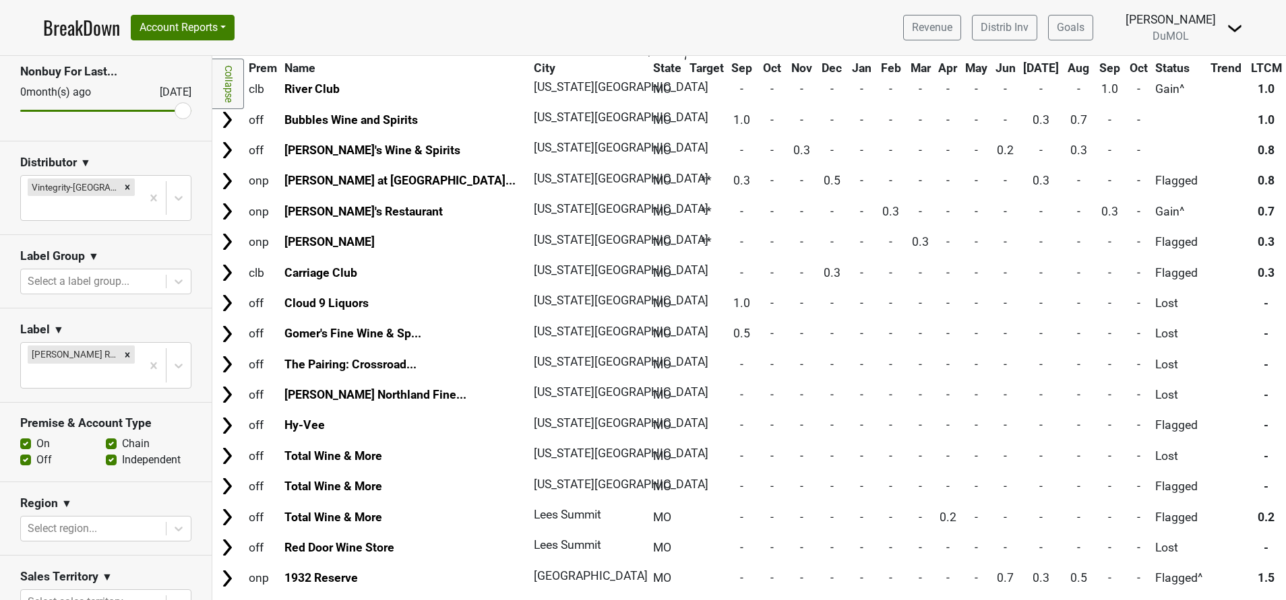
scroll to position [683, 0]
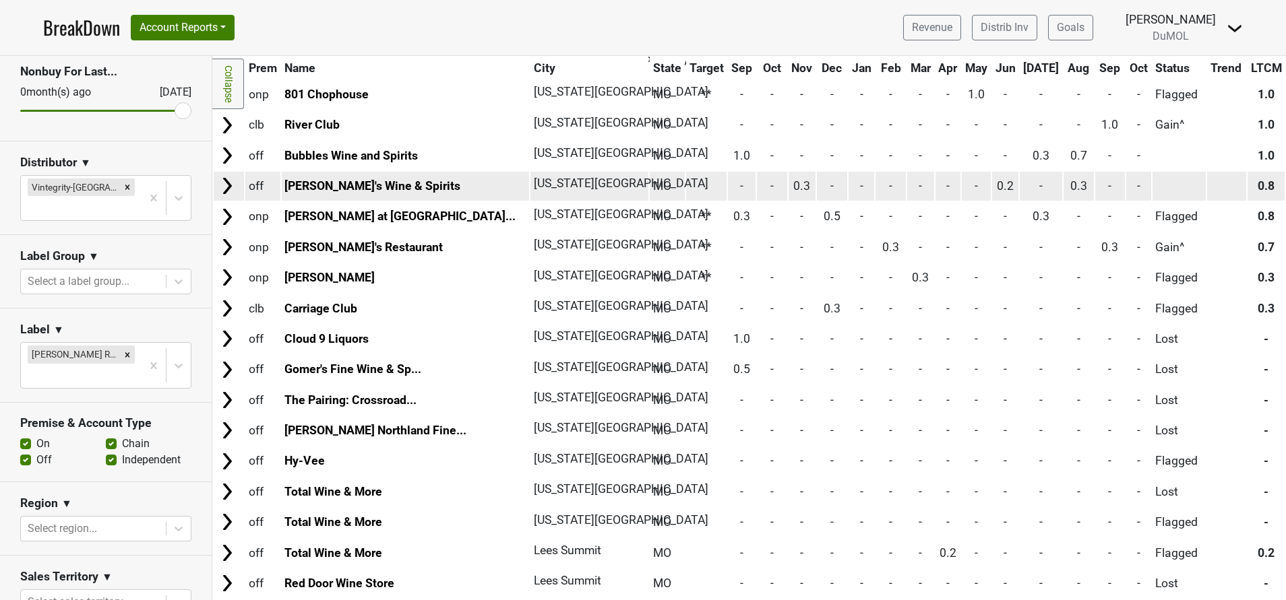
click at [222, 190] on img at bounding box center [227, 186] width 20 height 20
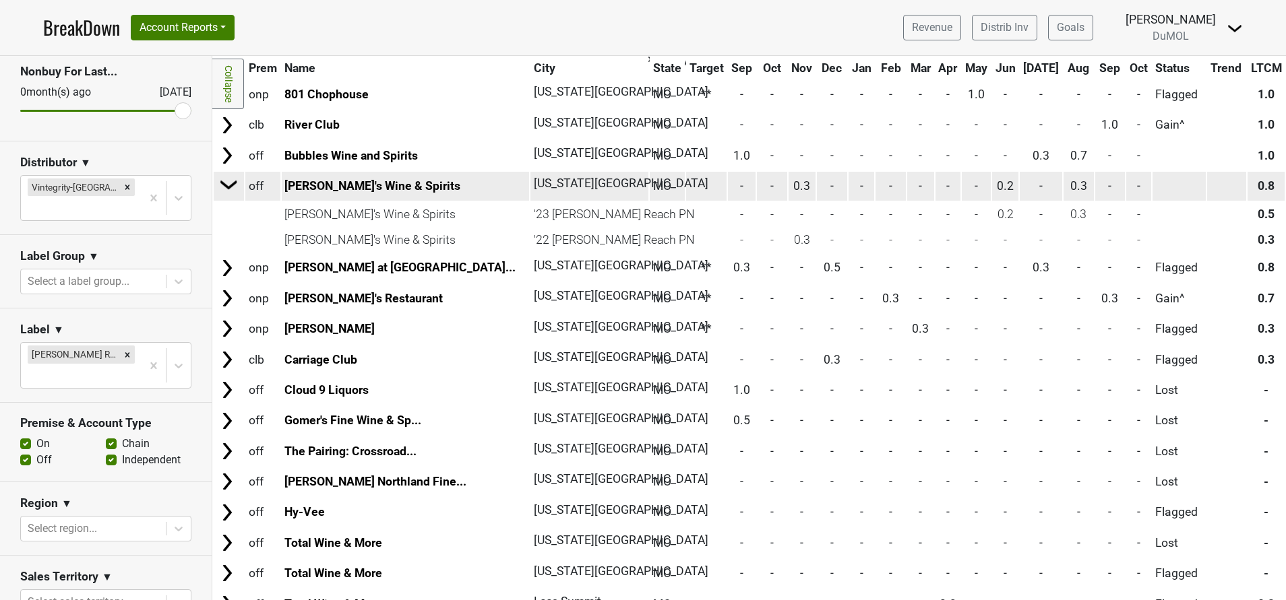
click at [222, 190] on img at bounding box center [229, 184] width 20 height 20
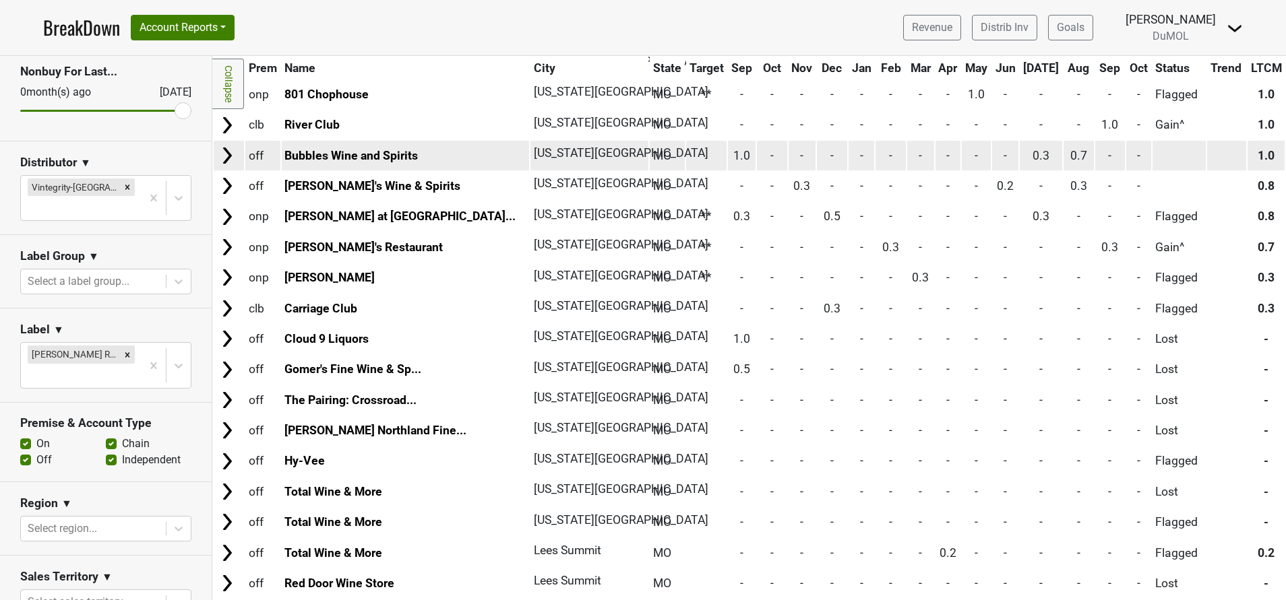
click at [227, 150] on img at bounding box center [227, 156] width 20 height 20
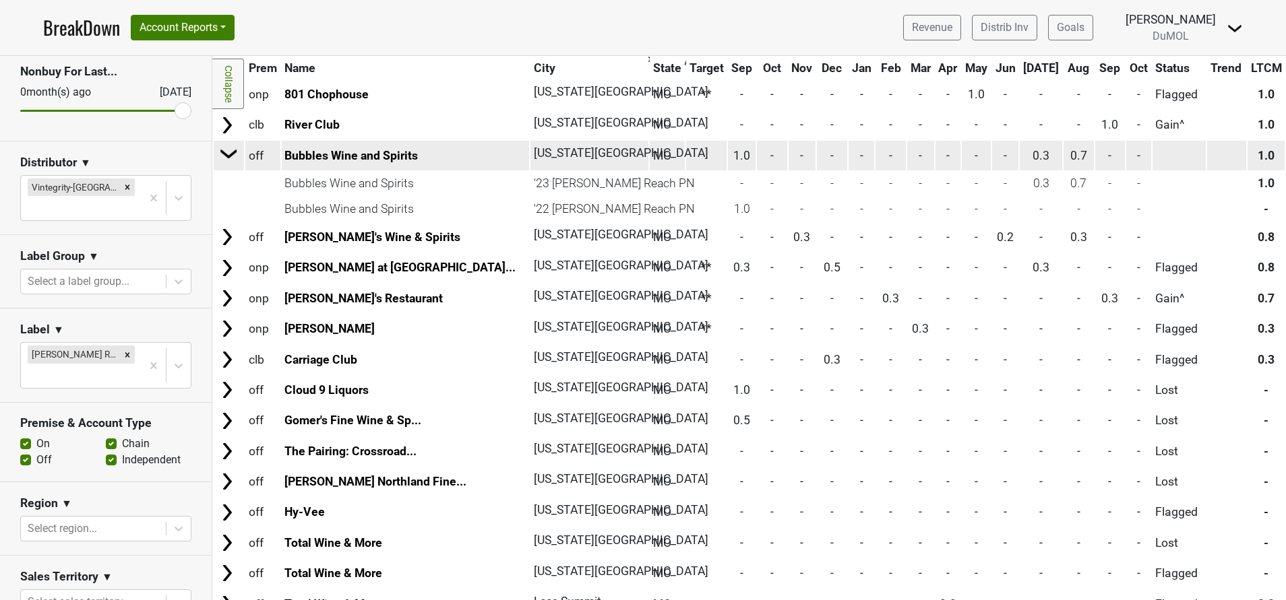
click at [226, 148] on img at bounding box center [229, 154] width 20 height 20
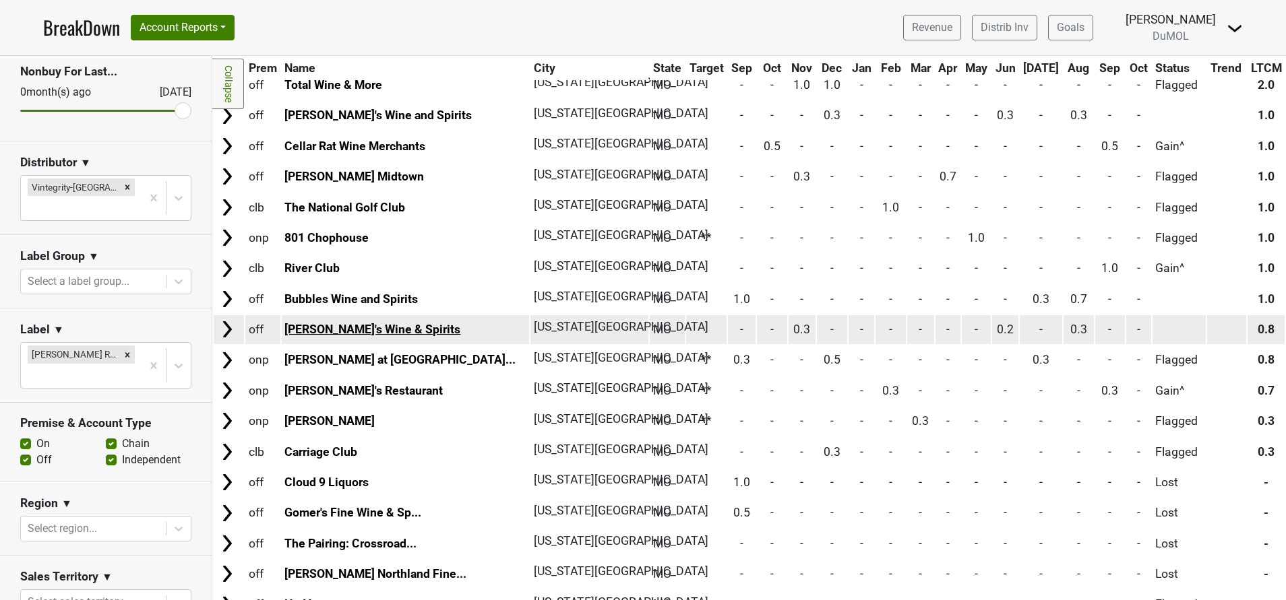
scroll to position [538, 0]
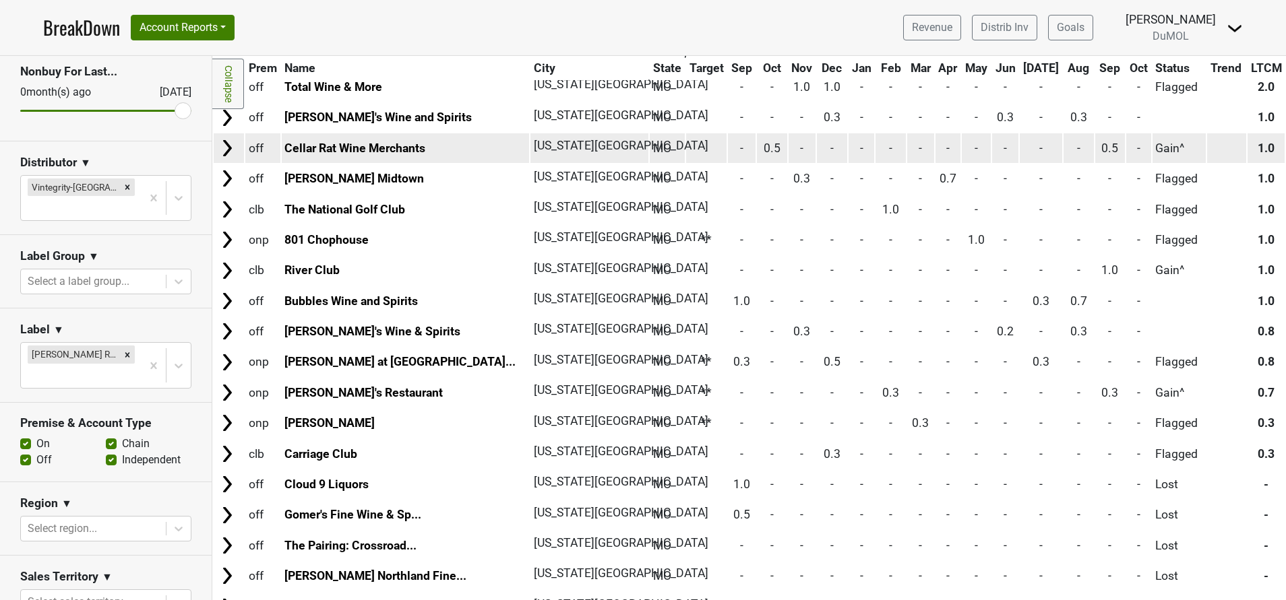
click at [226, 148] on img at bounding box center [227, 148] width 20 height 20
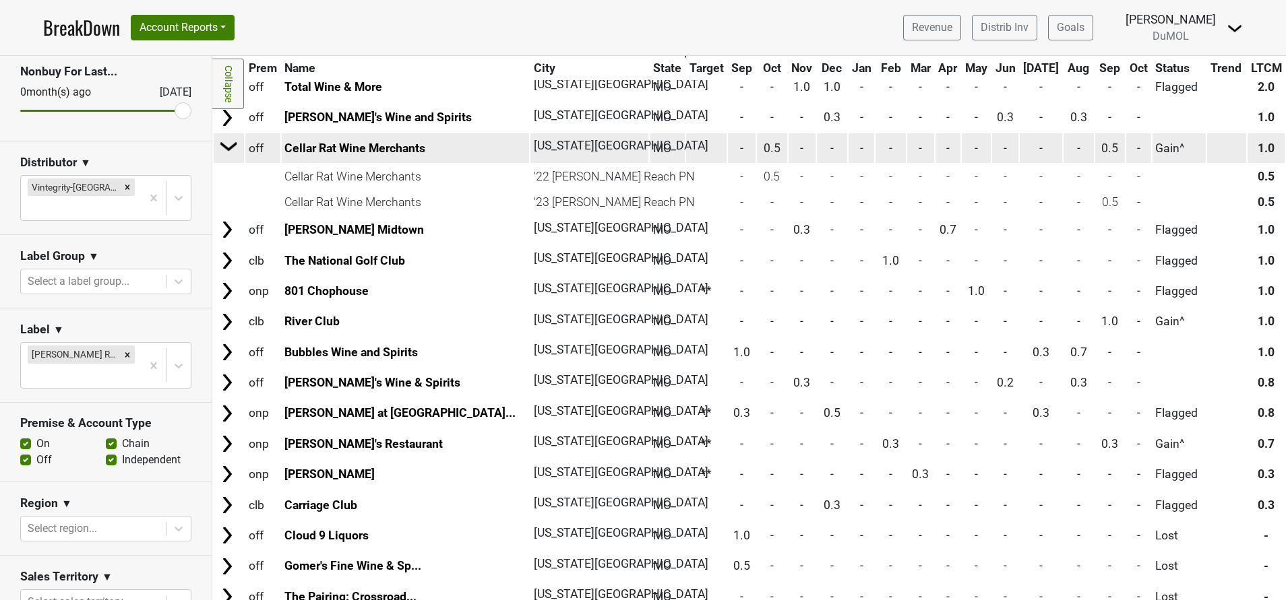
click at [226, 148] on img at bounding box center [229, 146] width 20 height 20
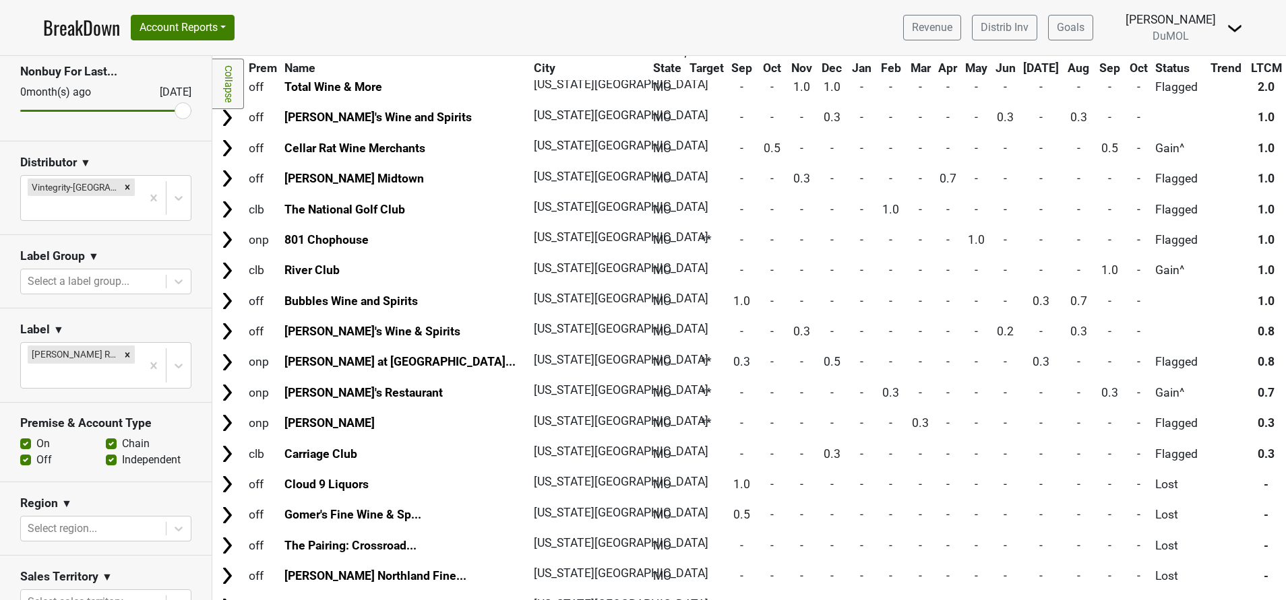
click at [36, 436] on label "On" at bounding box center [42, 444] width 13 height 16
click at [24, 436] on input "On" at bounding box center [25, 442] width 11 height 13
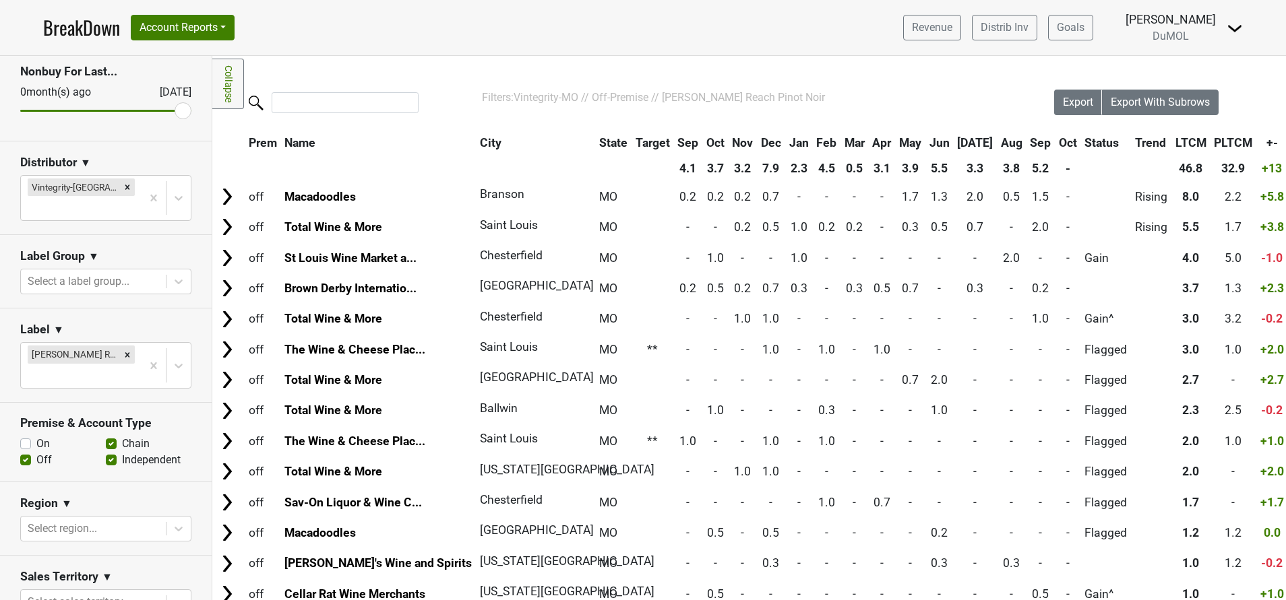
click at [476, 146] on th "City" at bounding box center [531, 143] width 111 height 24
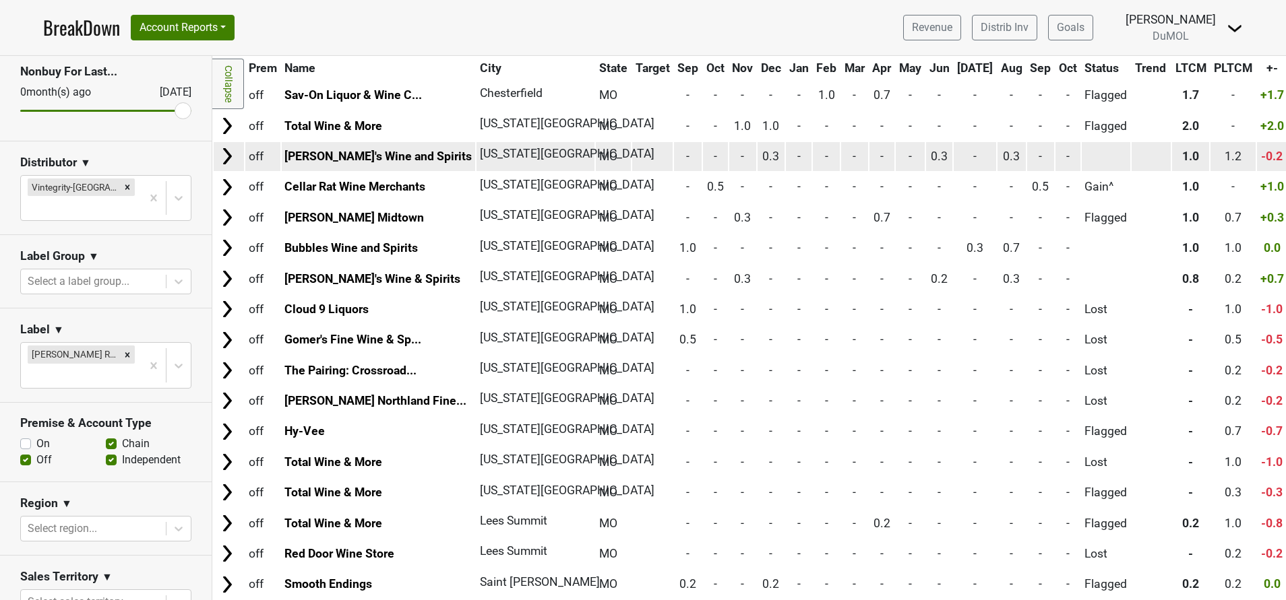
scroll to position [224, 0]
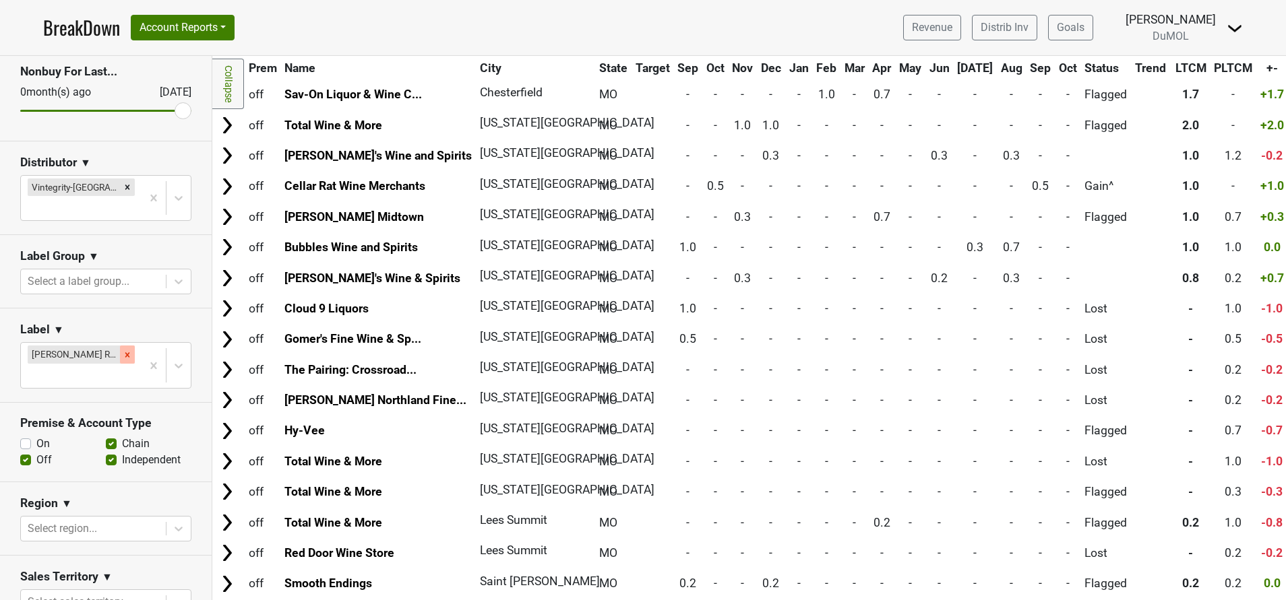
click at [123, 350] on icon "Remove Wester Reach Pinot Noir" at bounding box center [127, 354] width 9 height 9
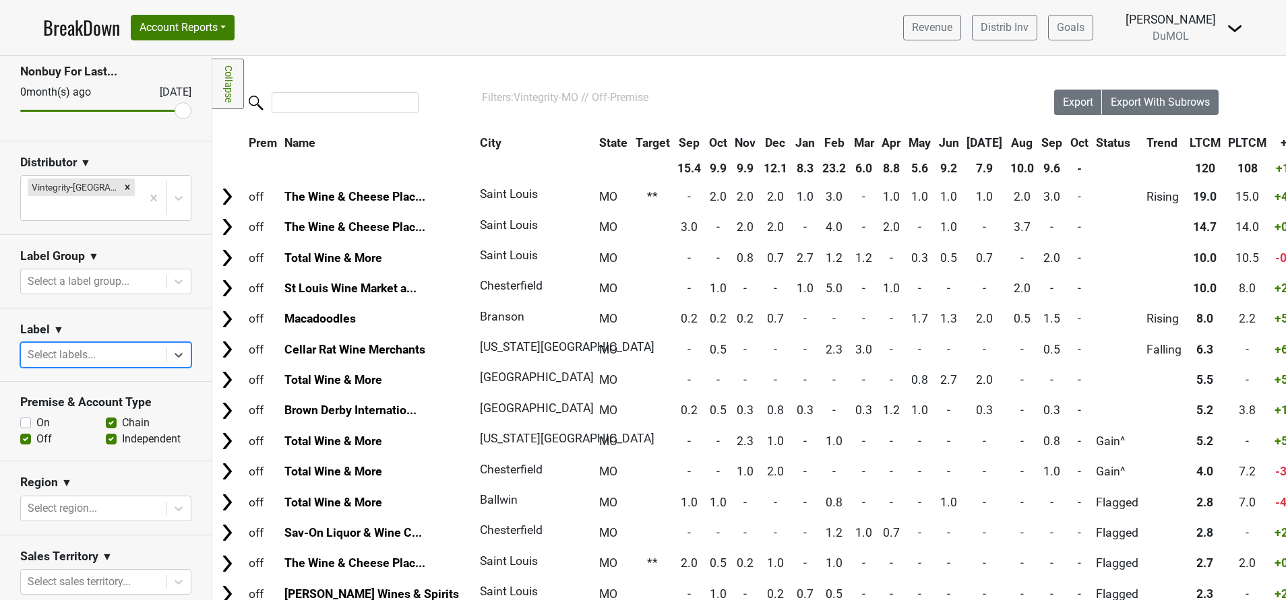
click at [36, 415] on label "On" at bounding box center [42, 423] width 13 height 16
click at [26, 415] on input "On" at bounding box center [25, 421] width 11 height 13
checkbox input "true"
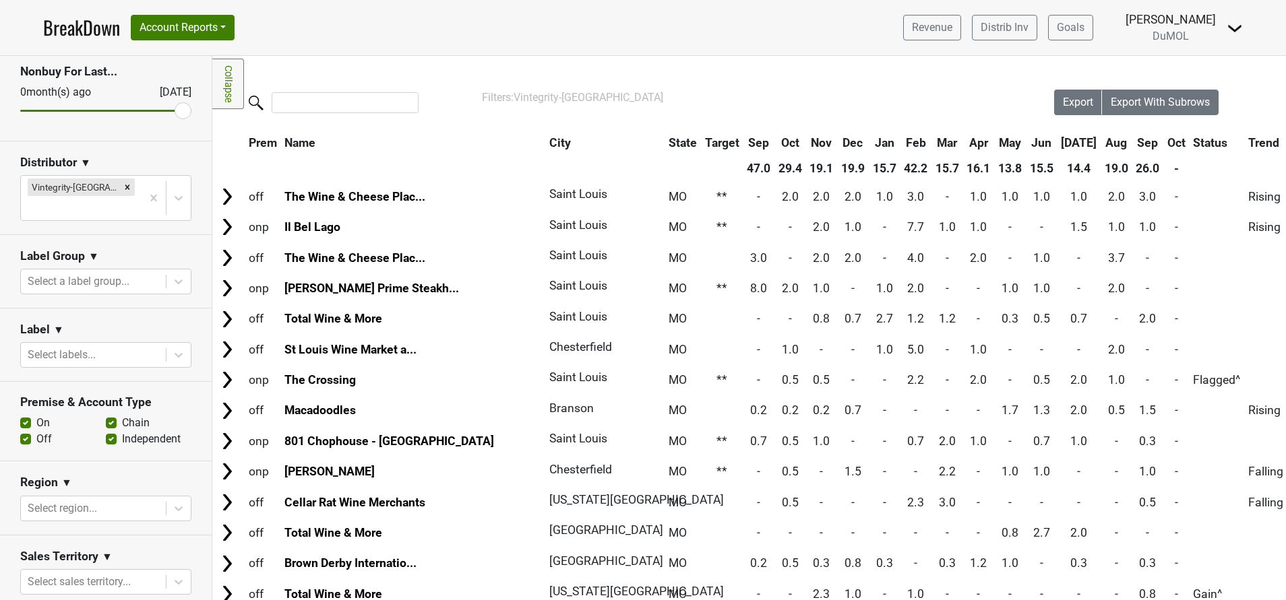
click at [36, 431] on label "Off" at bounding box center [43, 439] width 15 height 16
click at [28, 431] on input "Off" at bounding box center [25, 437] width 11 height 13
checkbox input "false"
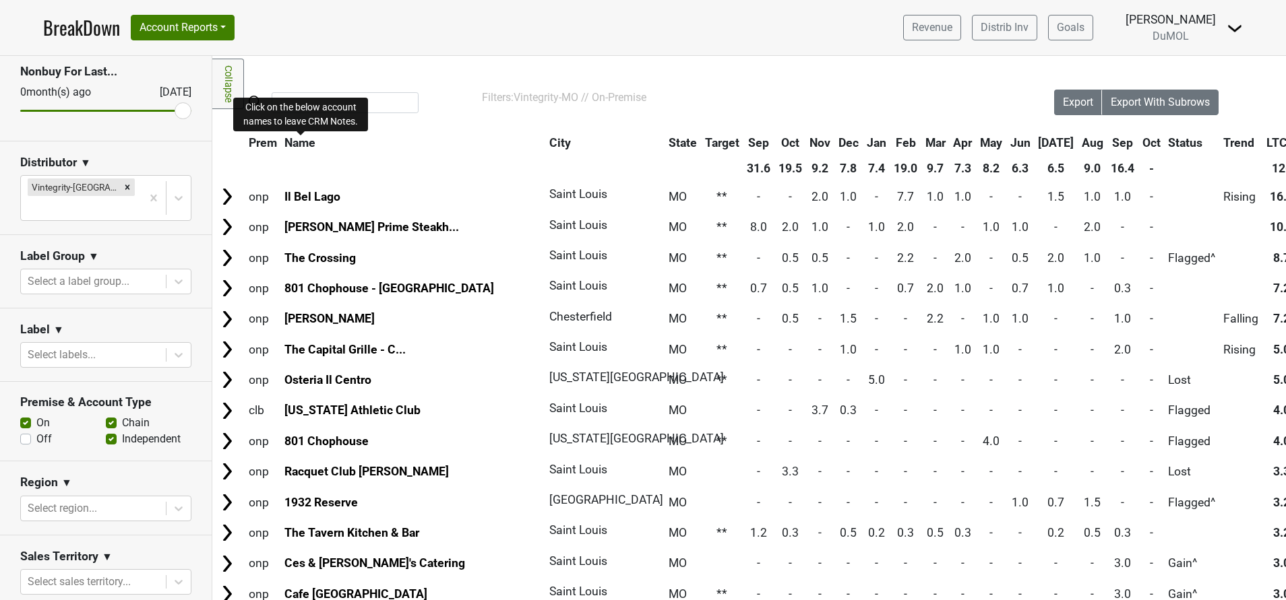
click at [310, 142] on span "Name" at bounding box center [299, 142] width 31 height 13
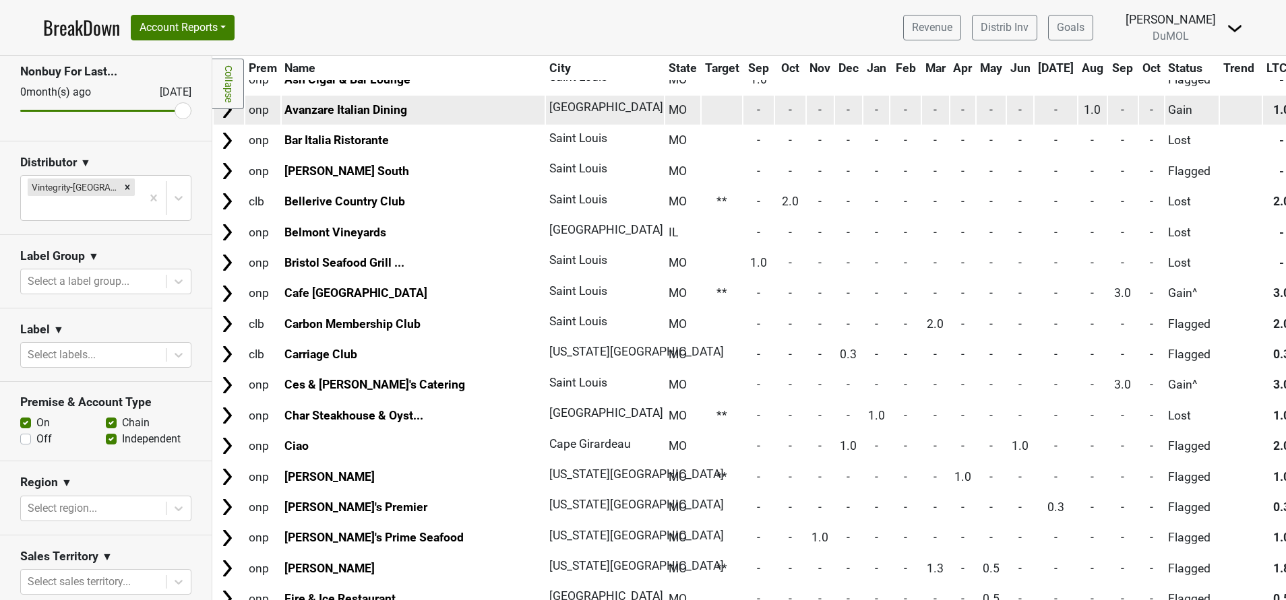
scroll to position [246, 0]
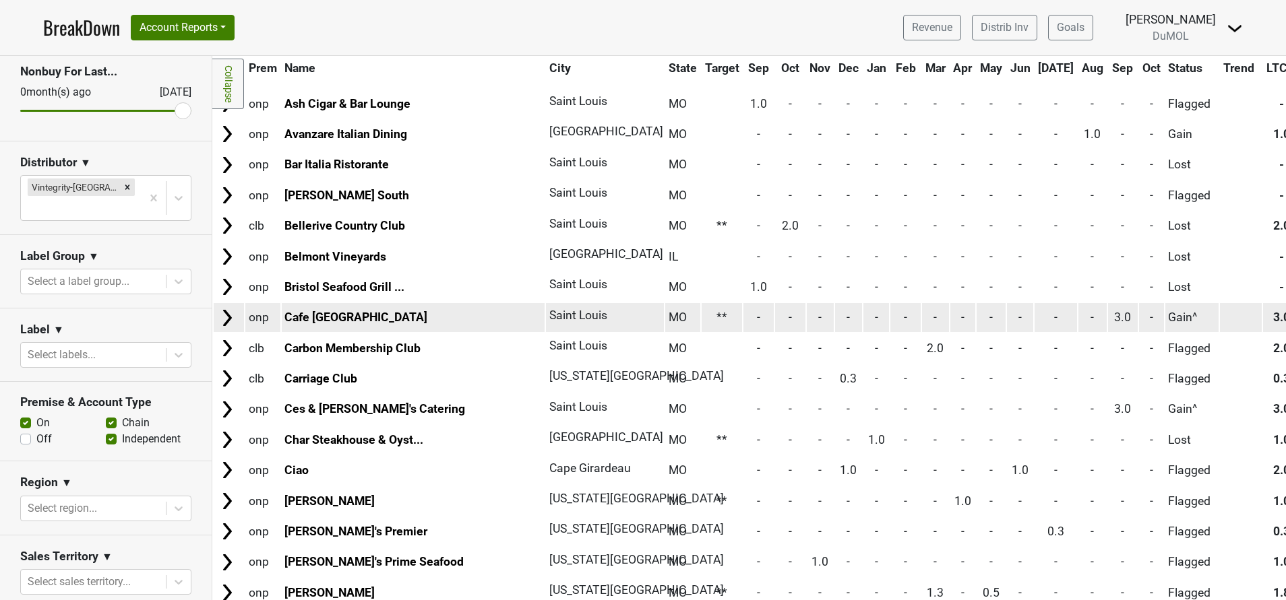
click at [224, 319] on img at bounding box center [227, 318] width 20 height 20
